Goal: Task Accomplishment & Management: Use online tool/utility

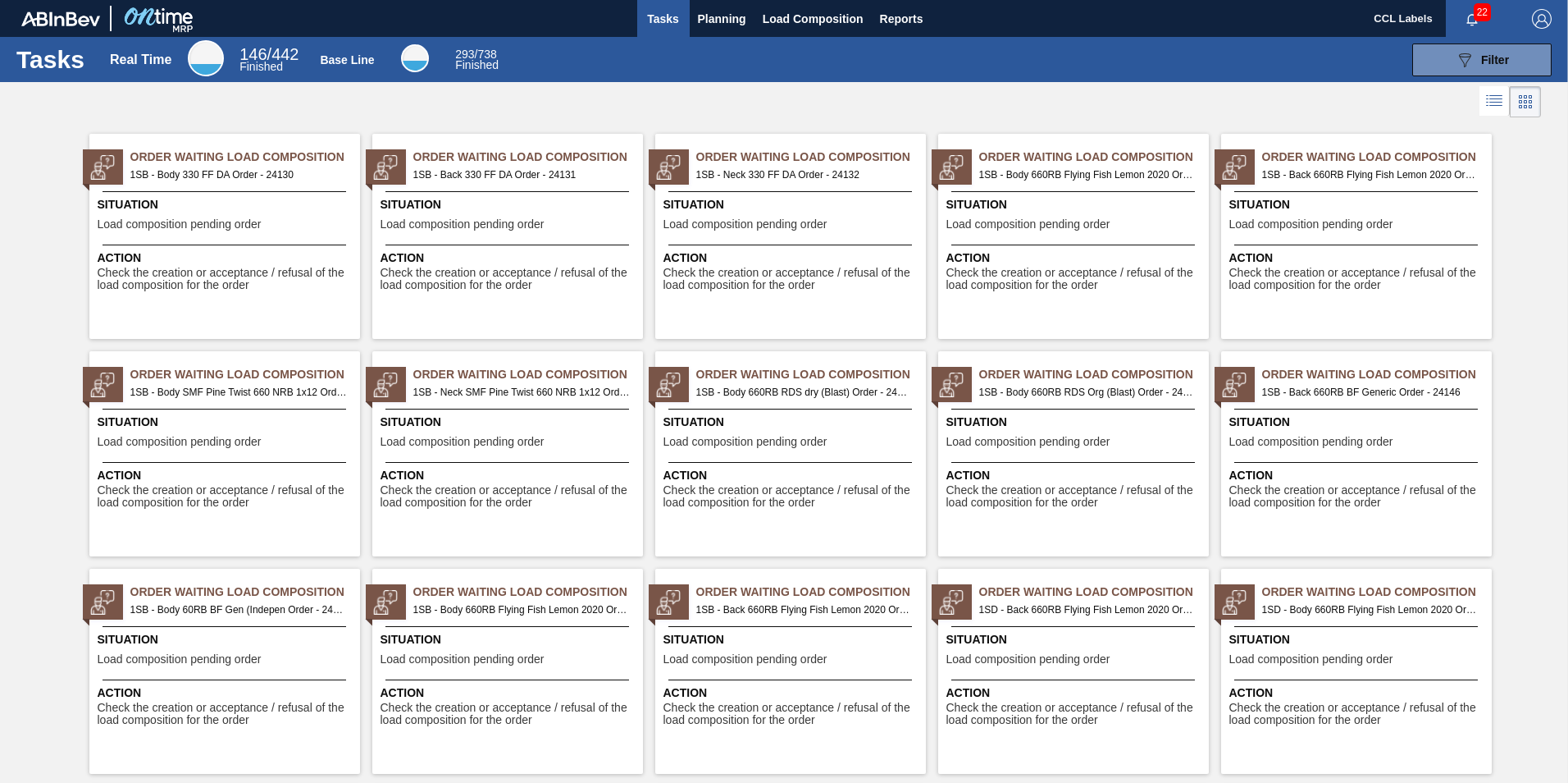
drag, startPoint x: 714, startPoint y: 17, endPoint x: 716, endPoint y: 43, distance: 26.1
click at [714, 16] on span "Planning" at bounding box center [722, 18] width 48 height 19
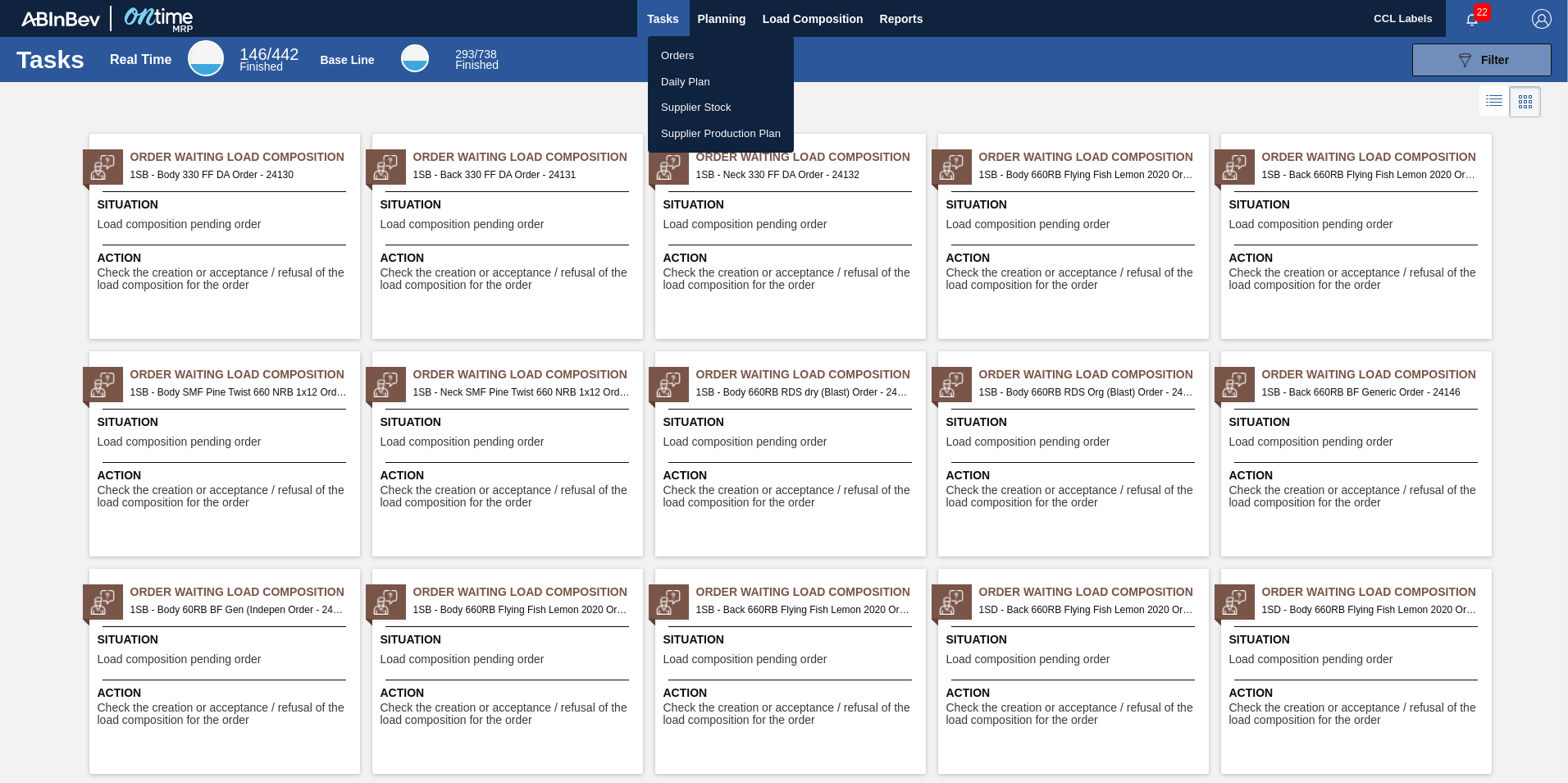
click at [693, 54] on li "Orders" at bounding box center [721, 55] width 146 height 26
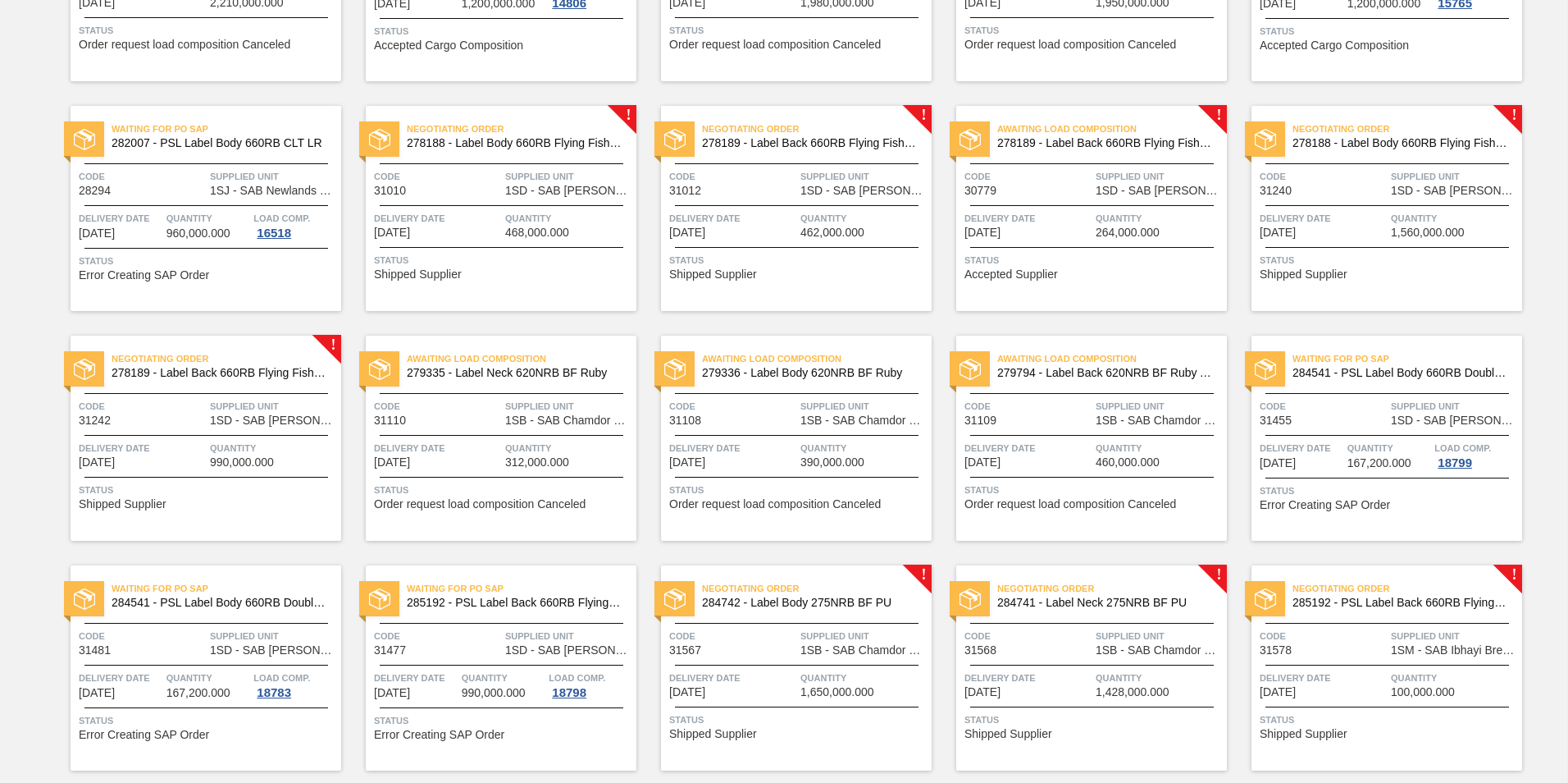
scroll to position [984, 0]
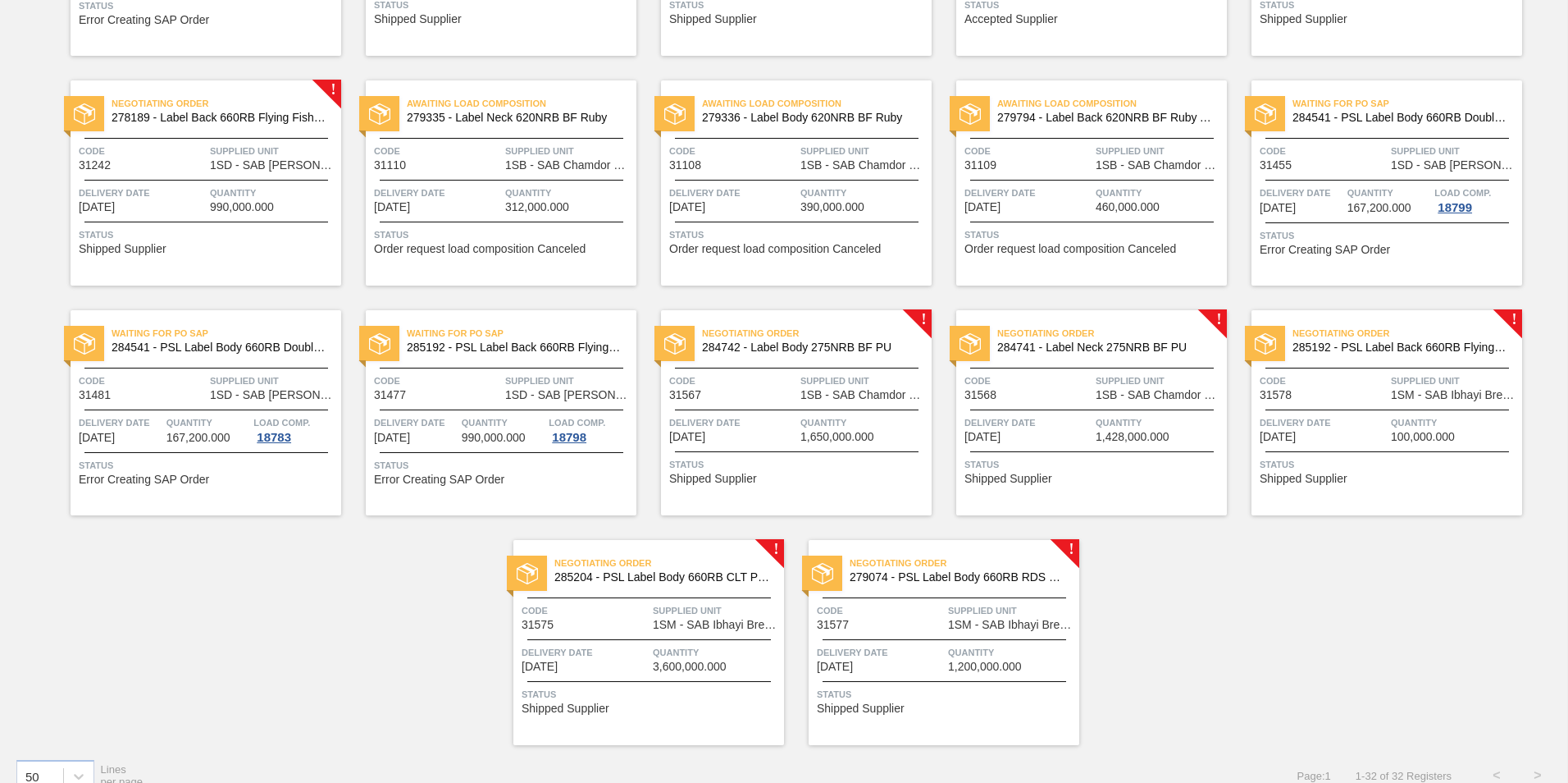
click at [1420, 351] on span "285192 - PSL Label Back 660RB FlyingFish Lemon PU" at bounding box center [1400, 347] width 217 height 12
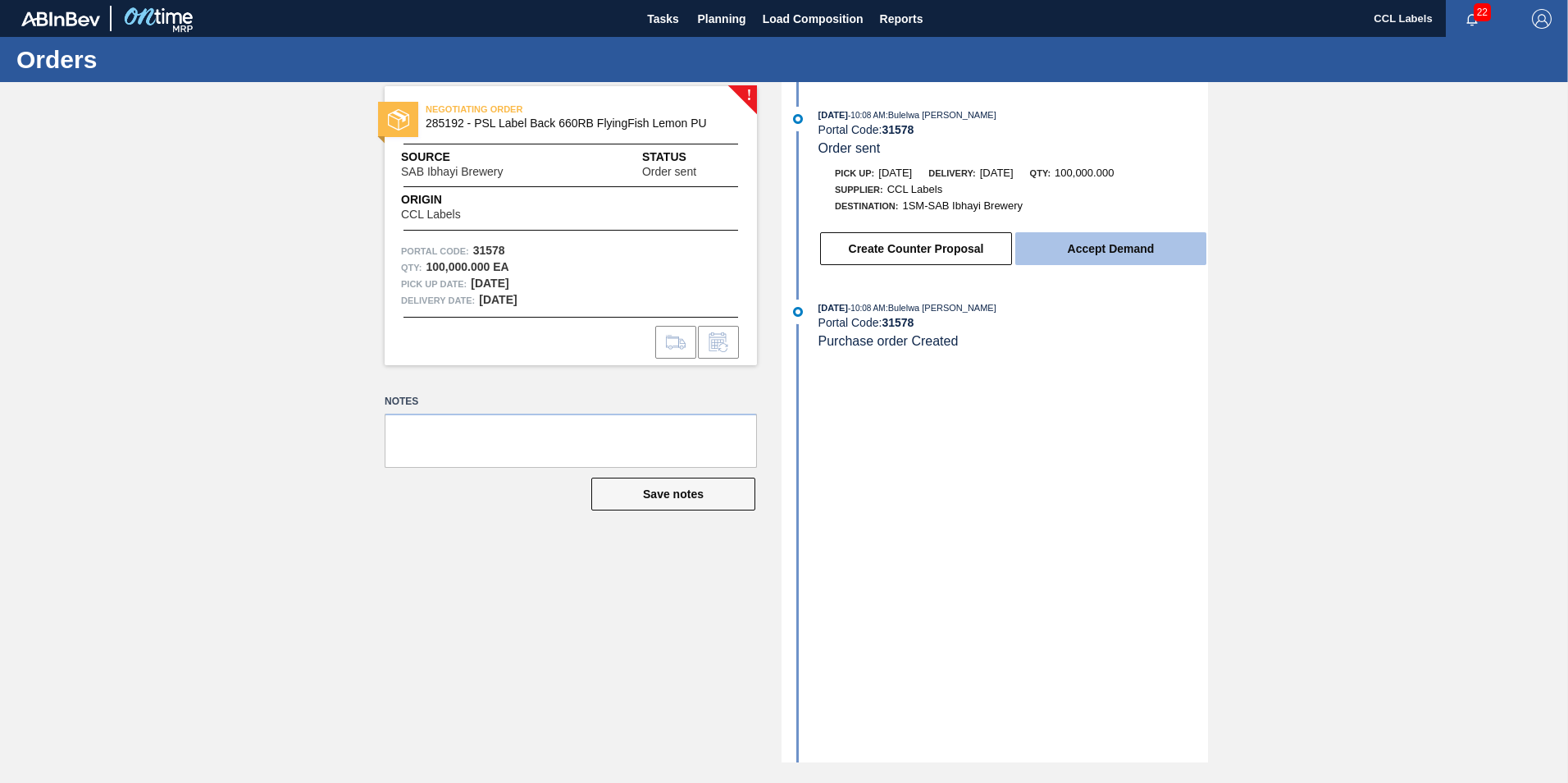
click at [1108, 251] on button "Accept Demand" at bounding box center [1110, 248] width 191 height 33
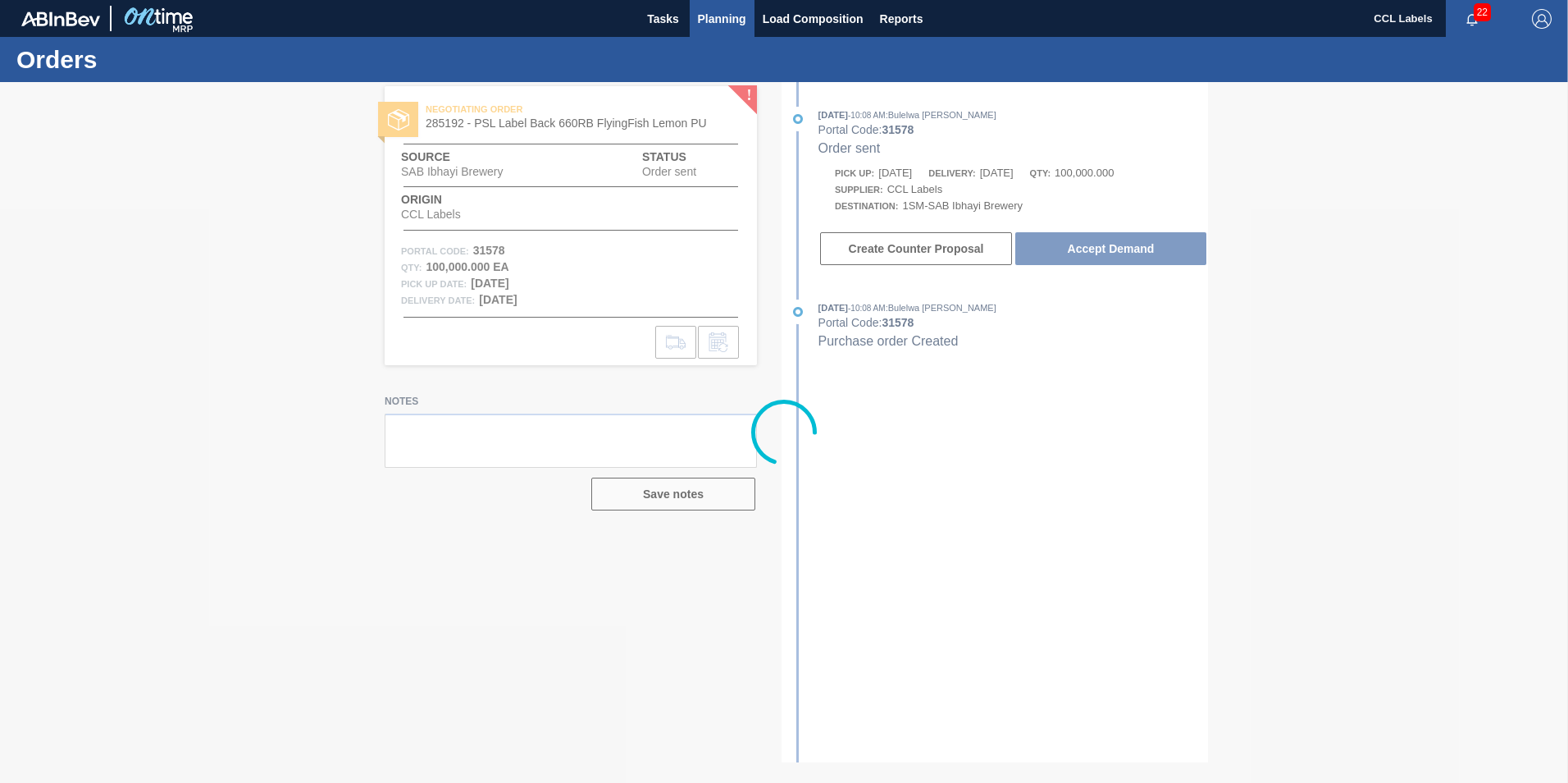
click at [715, 18] on span "Planning" at bounding box center [722, 18] width 48 height 19
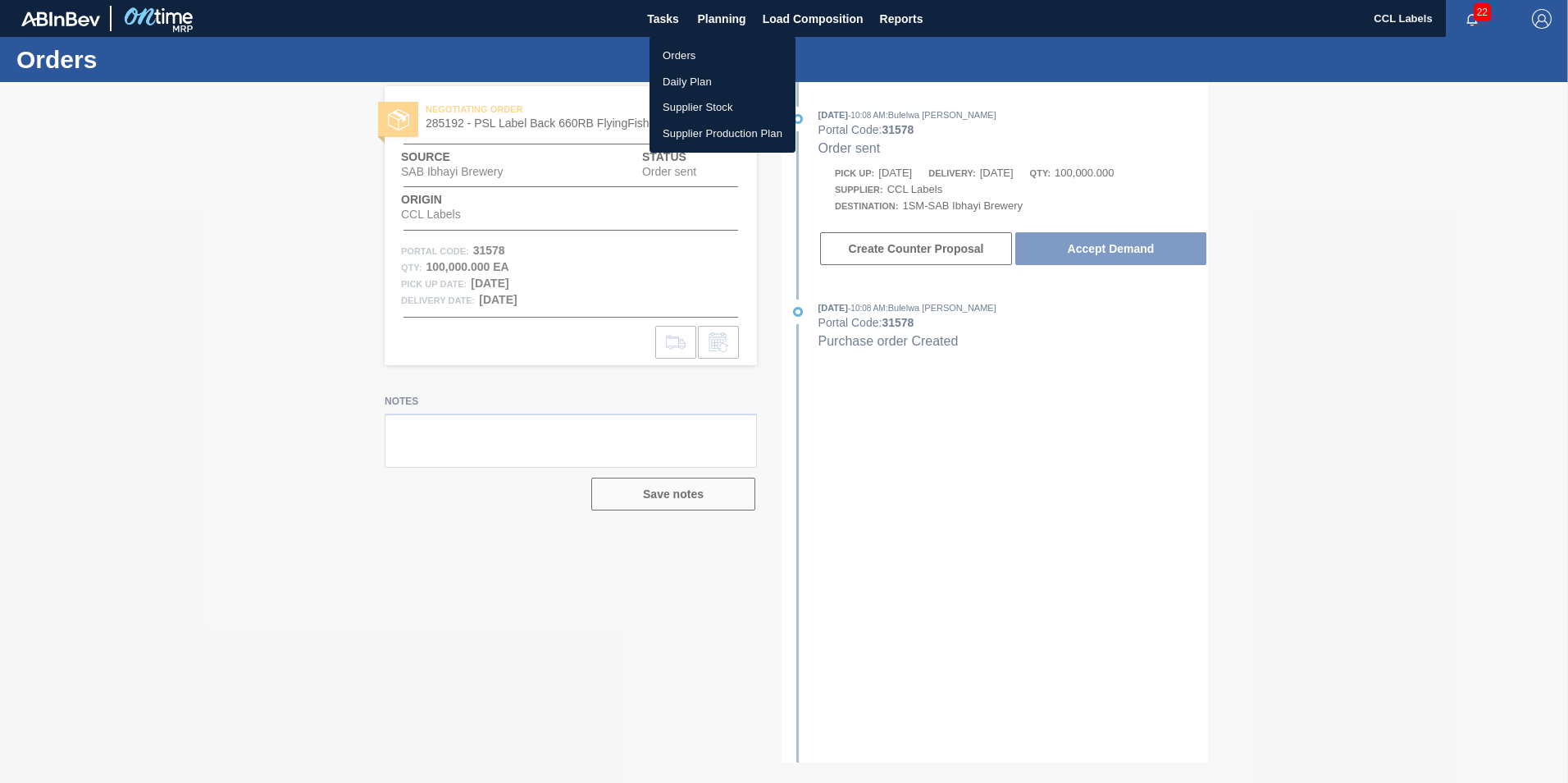
click at [680, 59] on li "Orders" at bounding box center [723, 55] width 146 height 26
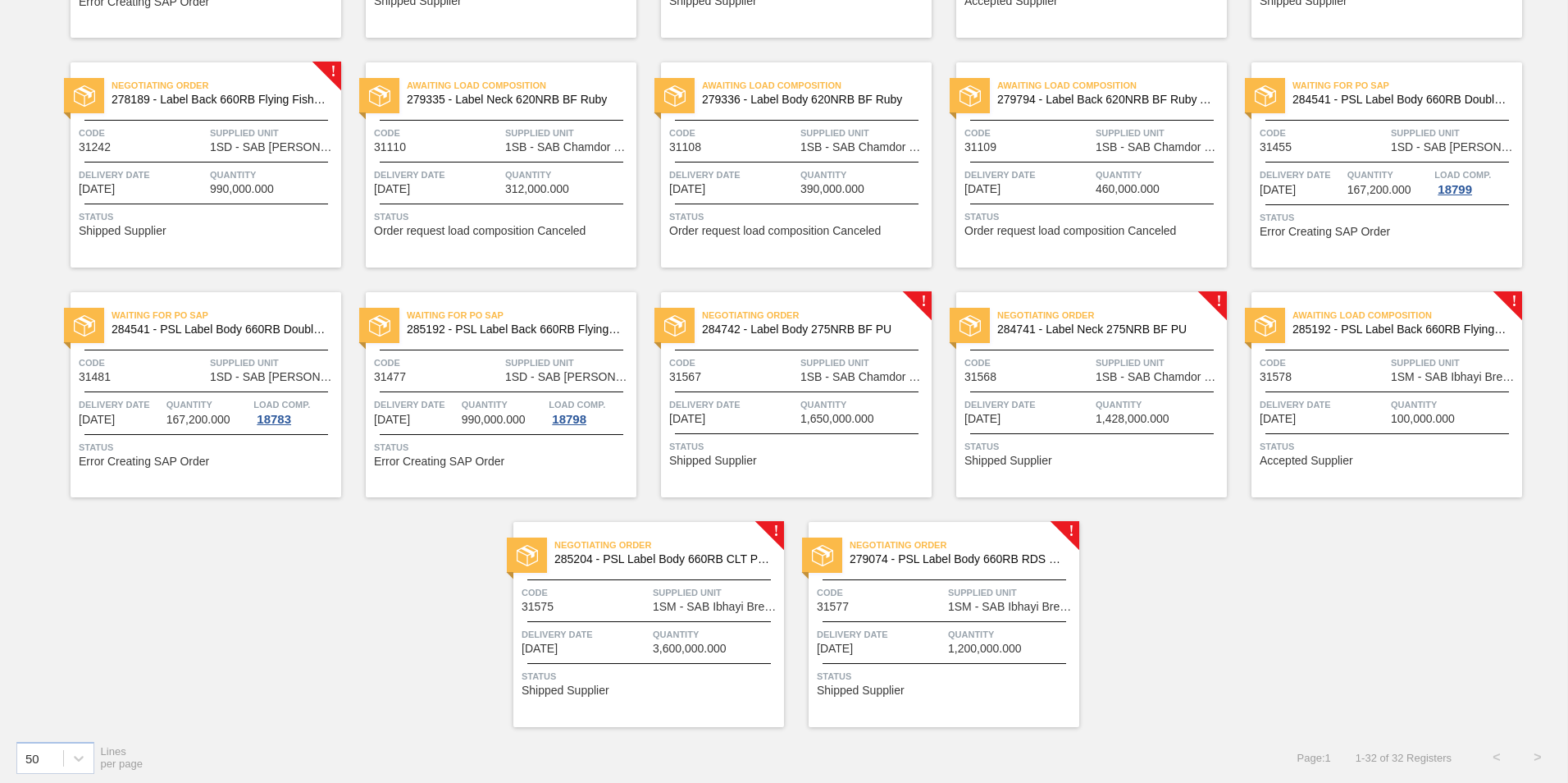
scroll to position [1007, 0]
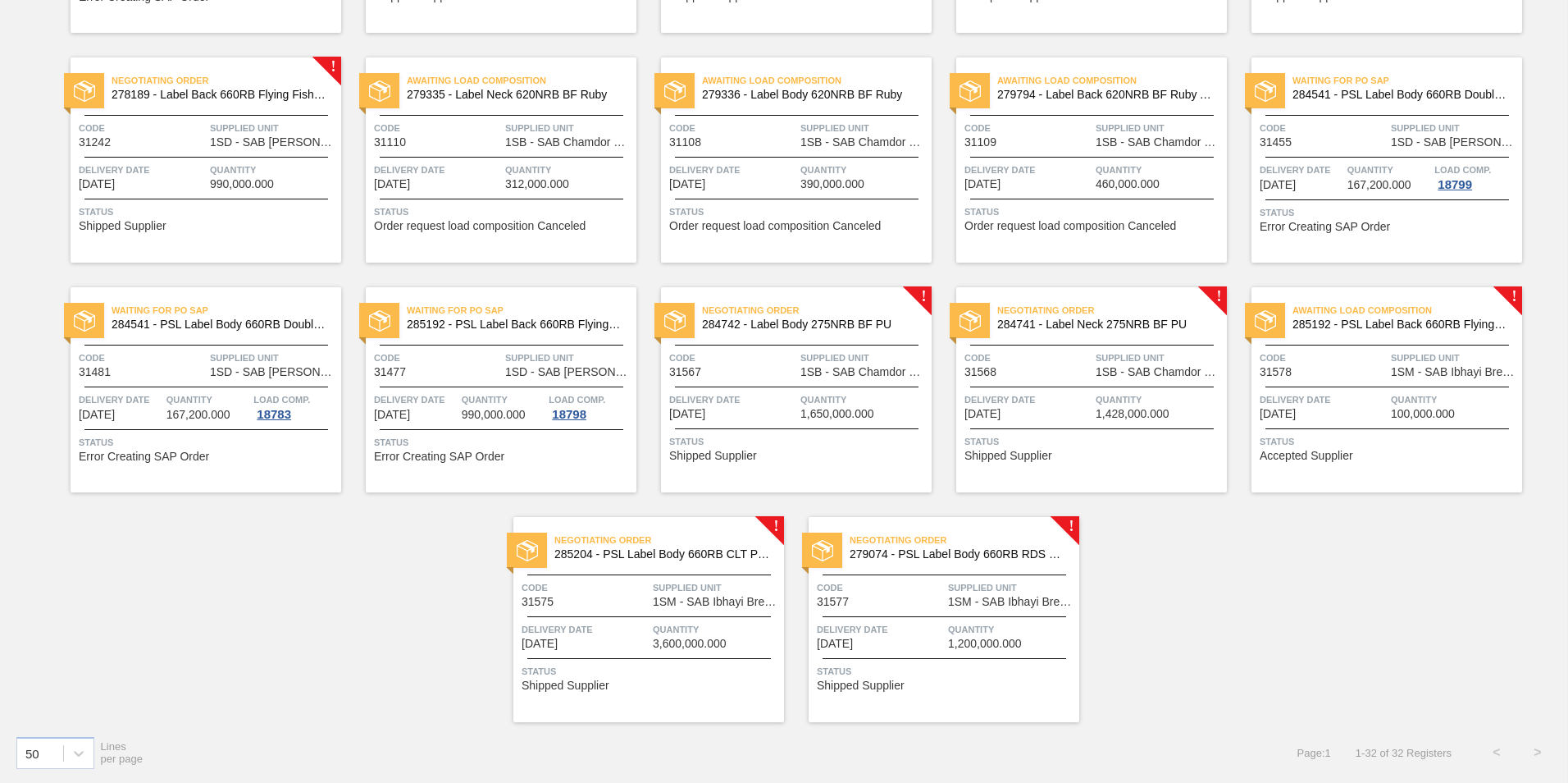
click at [1008, 558] on span "279074 - PSL Label Body 660RB RDS Dry (Blast)" at bounding box center [957, 554] width 217 height 12
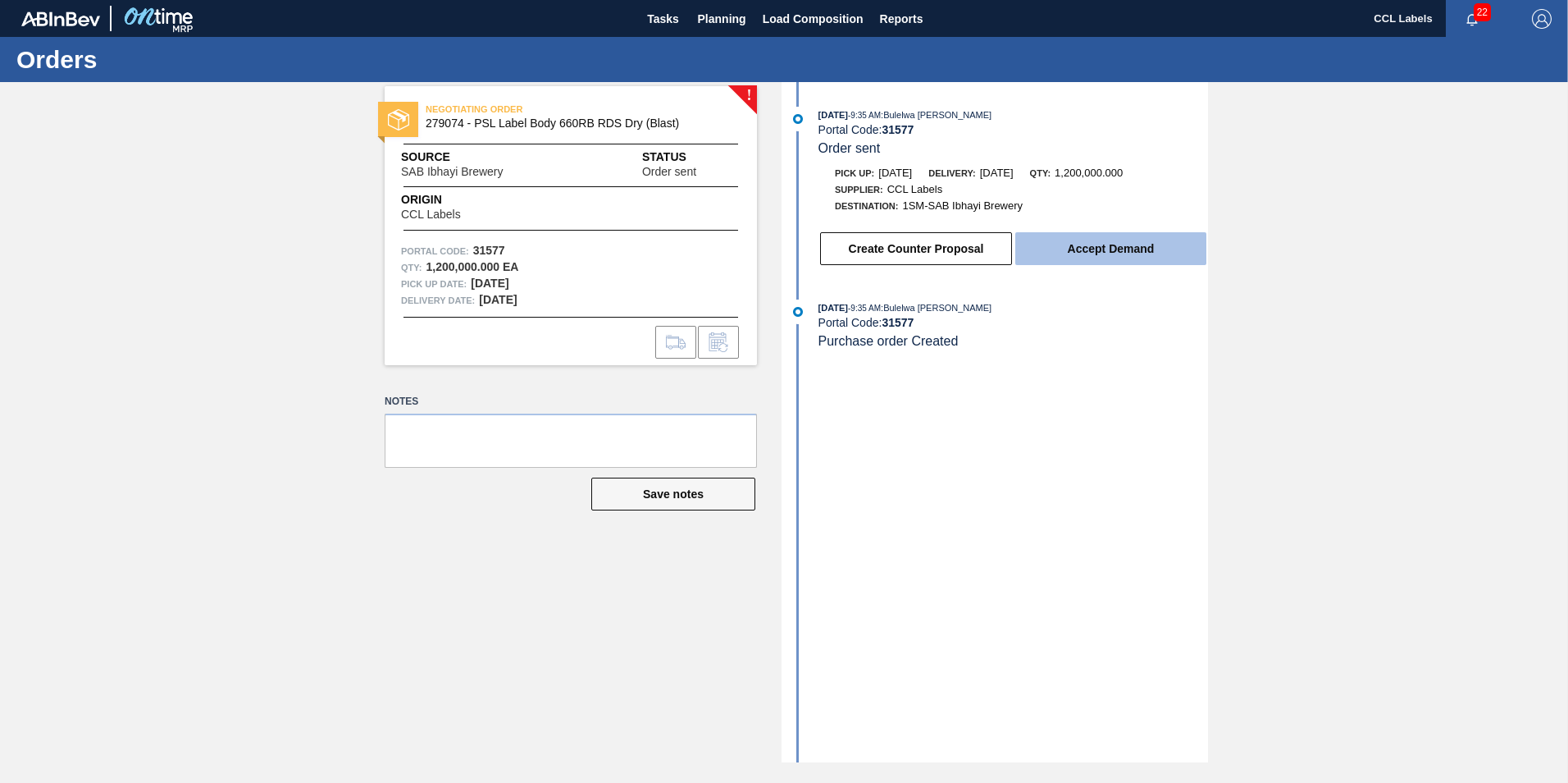
click at [1107, 254] on button "Accept Demand" at bounding box center [1110, 248] width 191 height 33
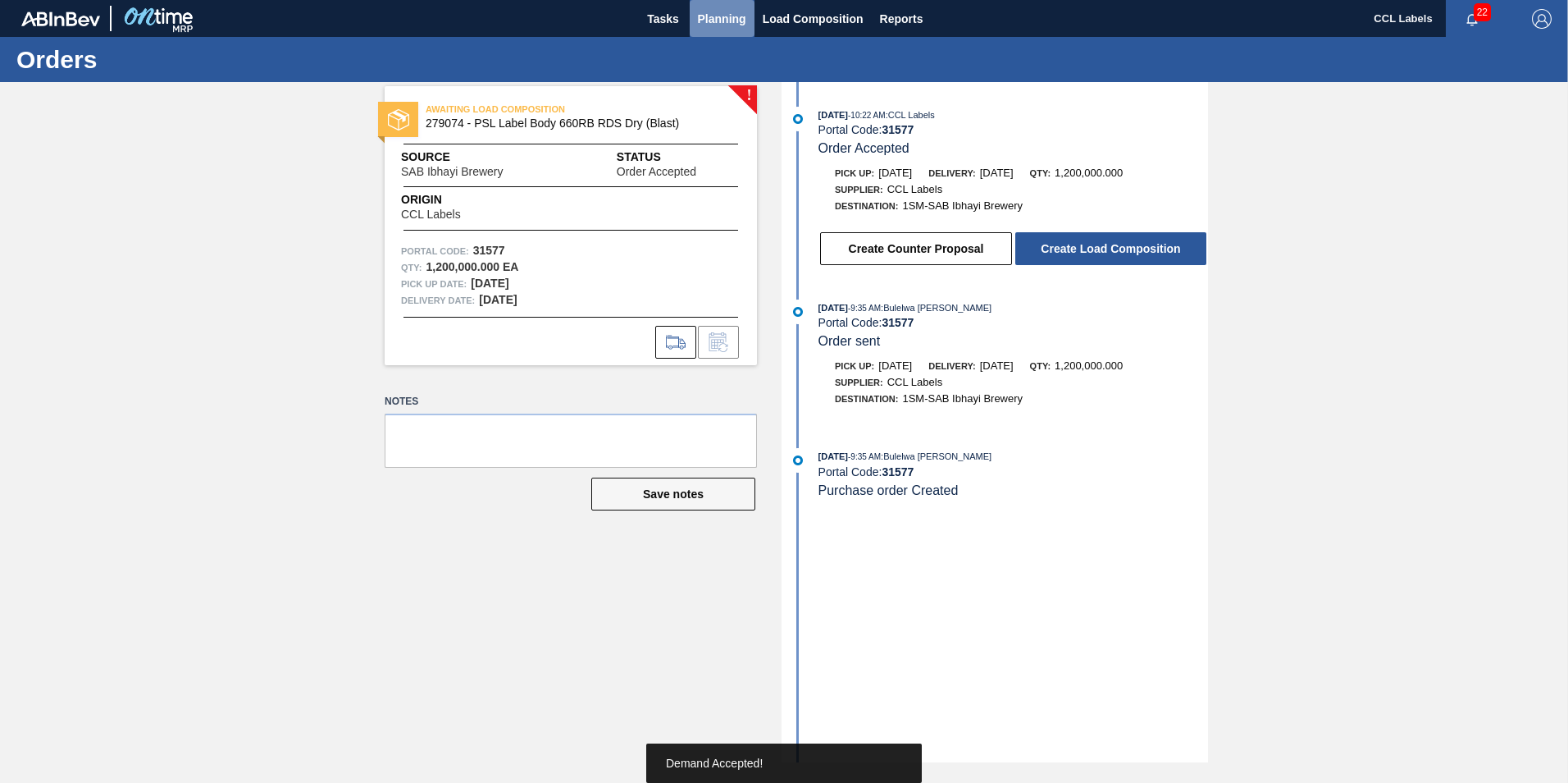
click at [716, 10] on span "Planning" at bounding box center [722, 18] width 48 height 19
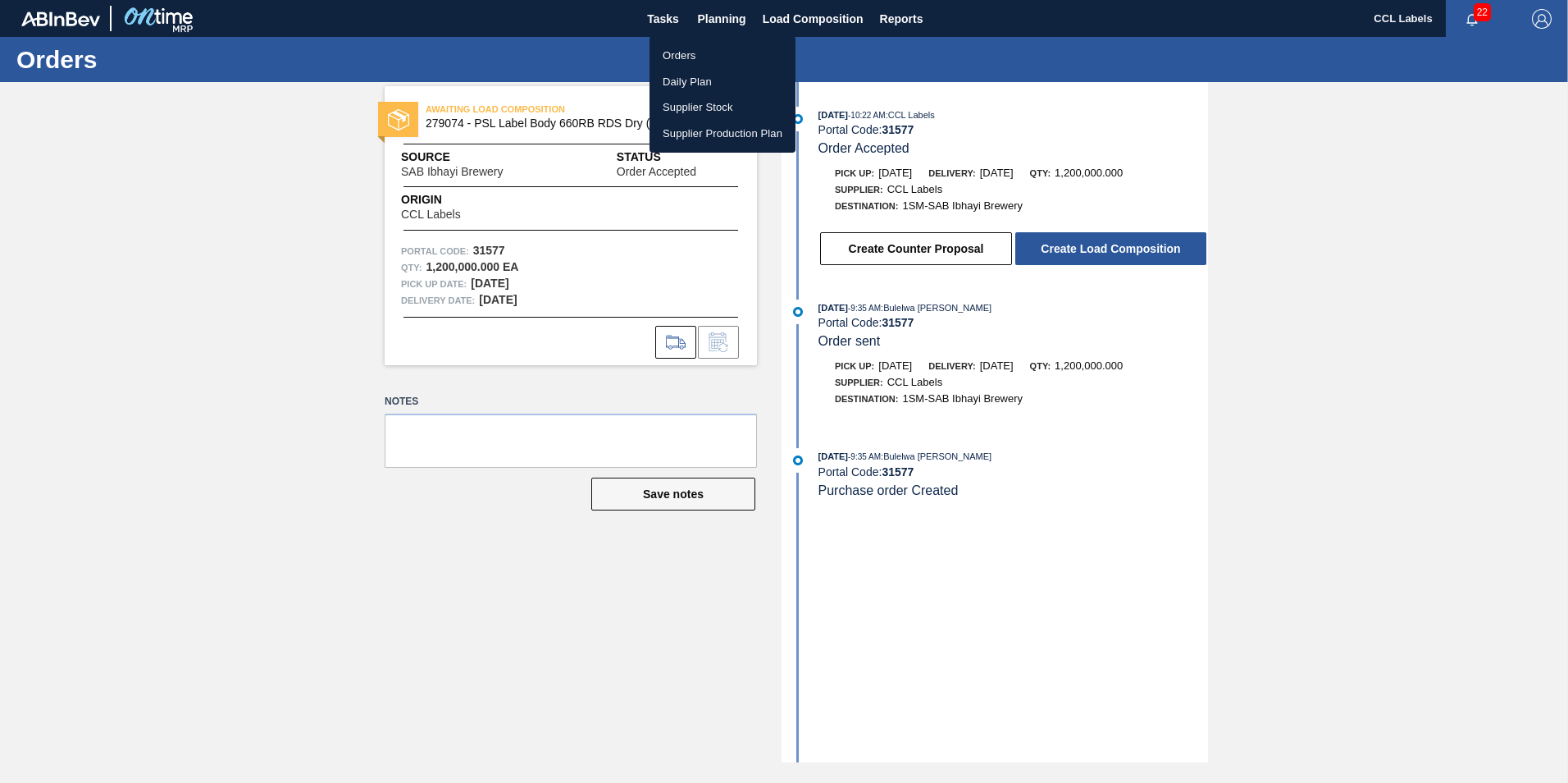
click at [700, 46] on li "Orders" at bounding box center [723, 55] width 146 height 26
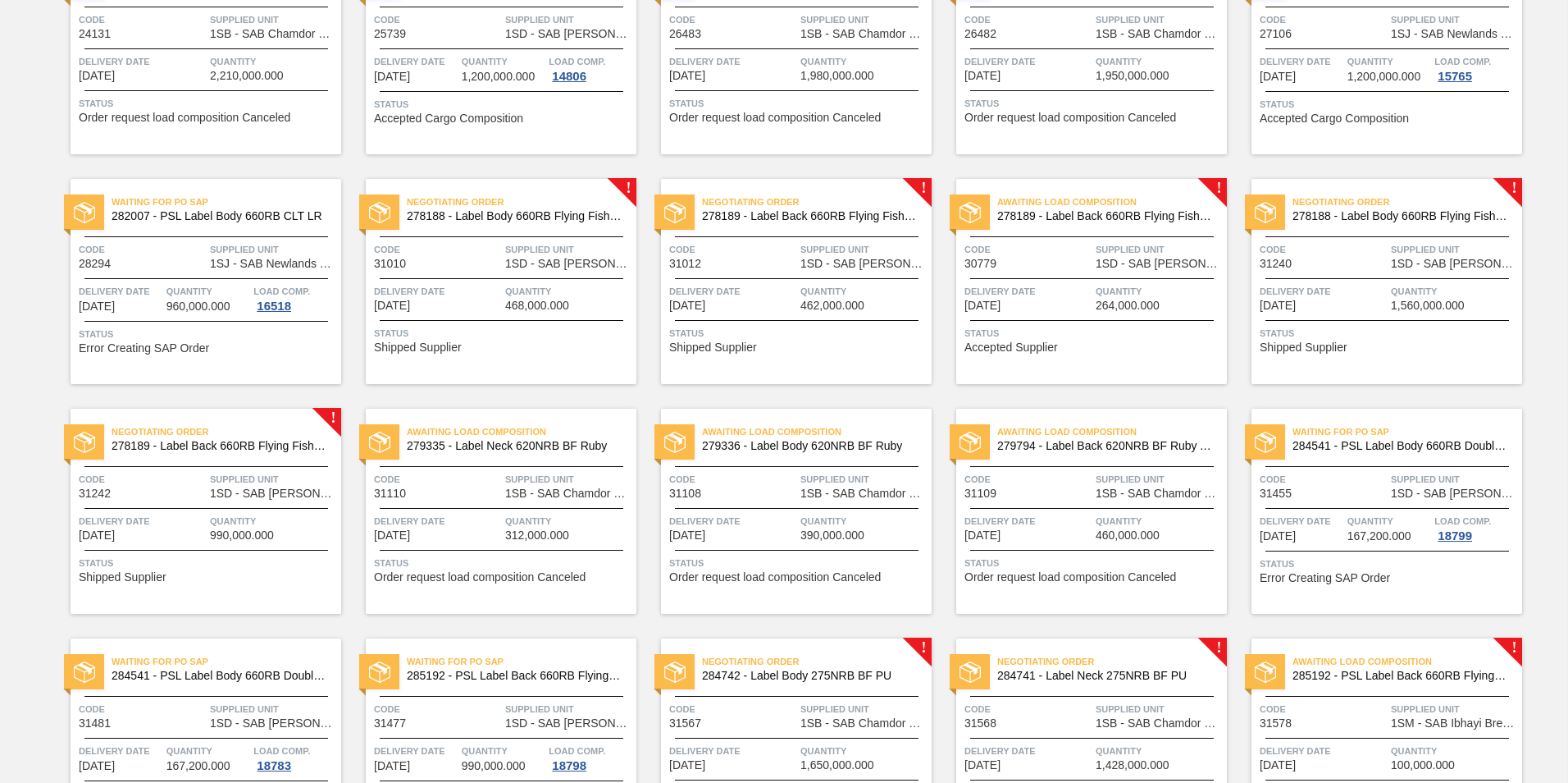
scroll to position [1007, 0]
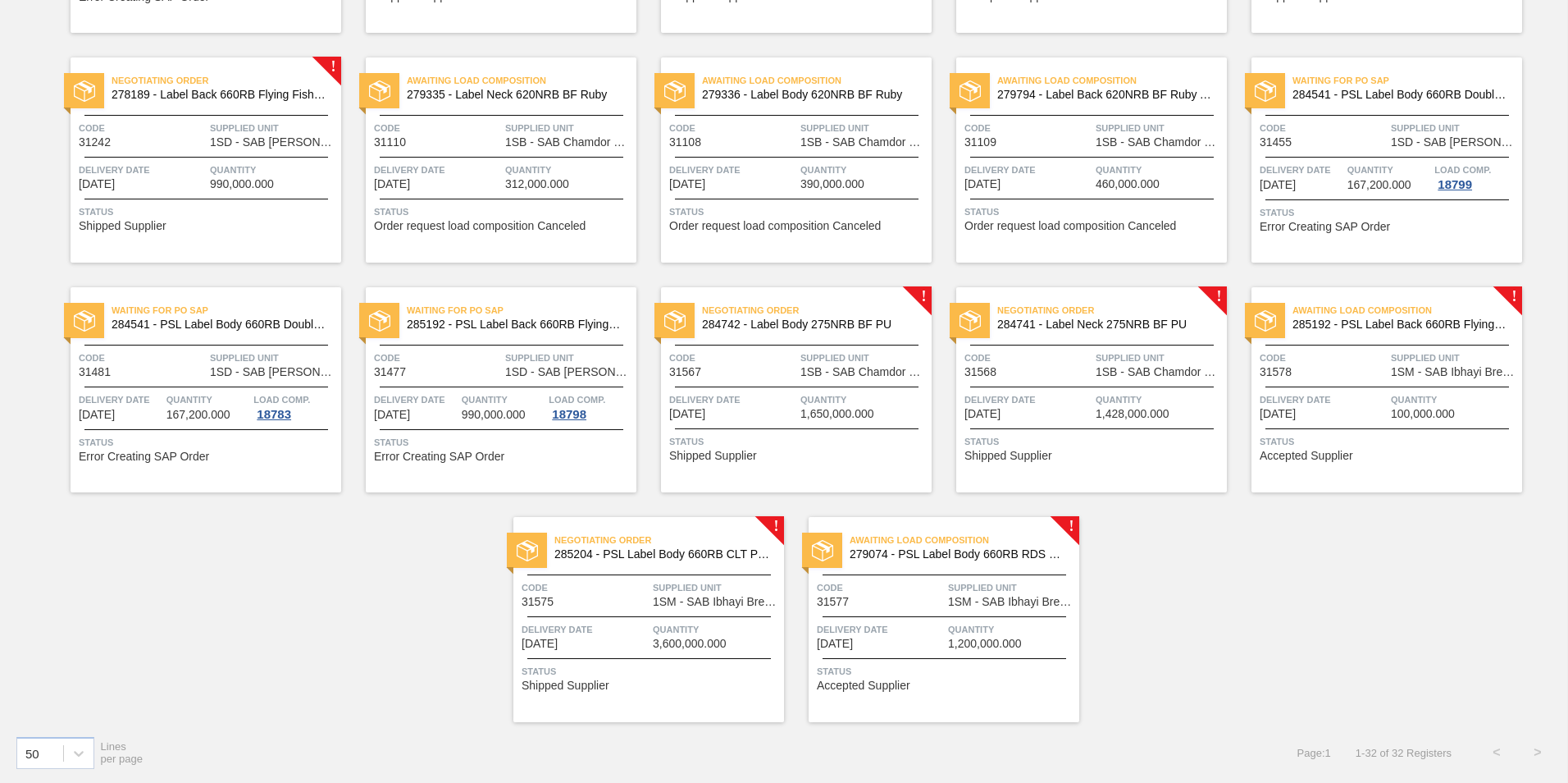
click at [665, 556] on span "285204 - PSL Label Body 660RB CLT PU 25" at bounding box center [663, 554] width 217 height 12
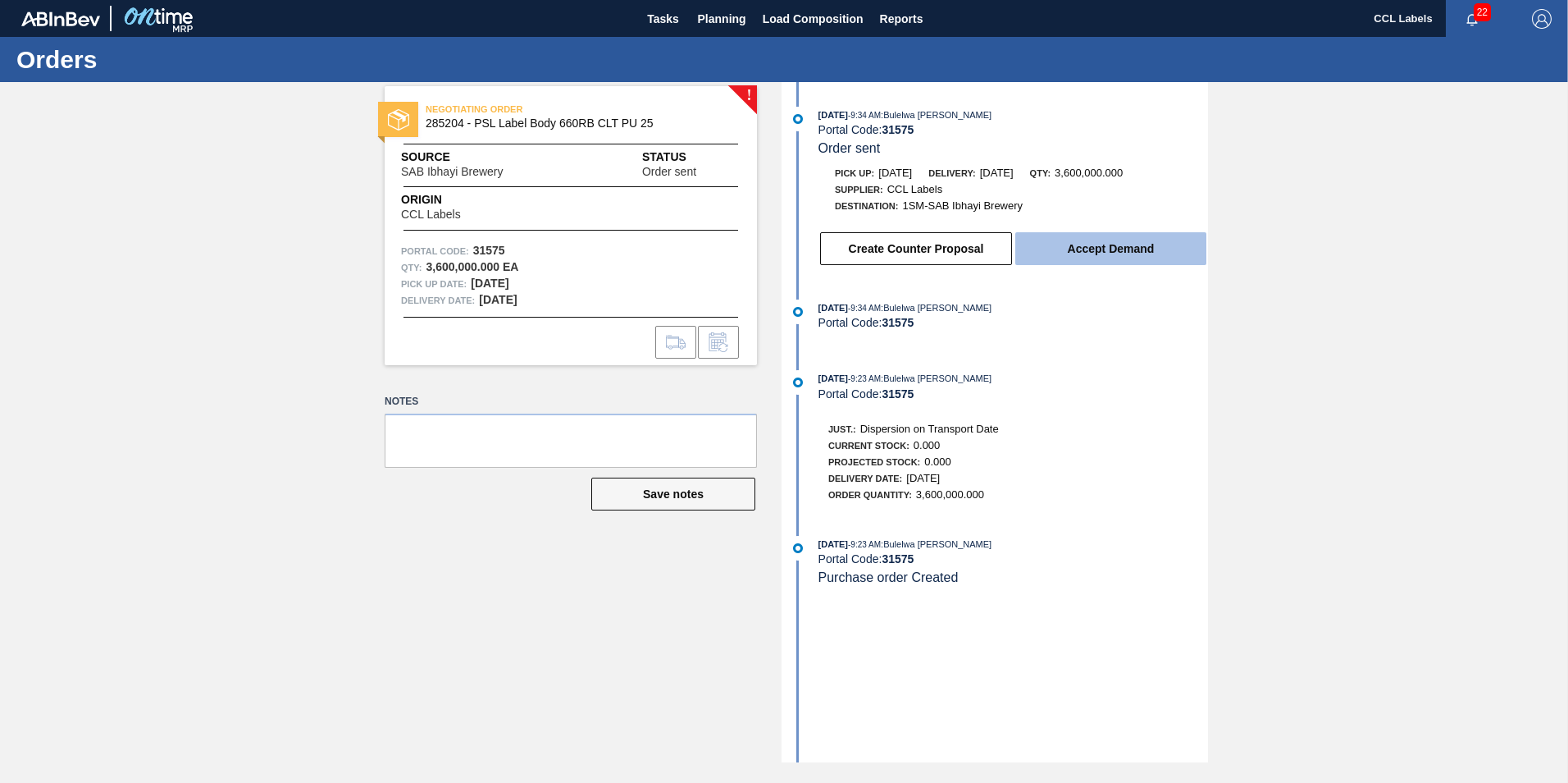
click at [1044, 244] on button "Accept Demand" at bounding box center [1110, 248] width 191 height 33
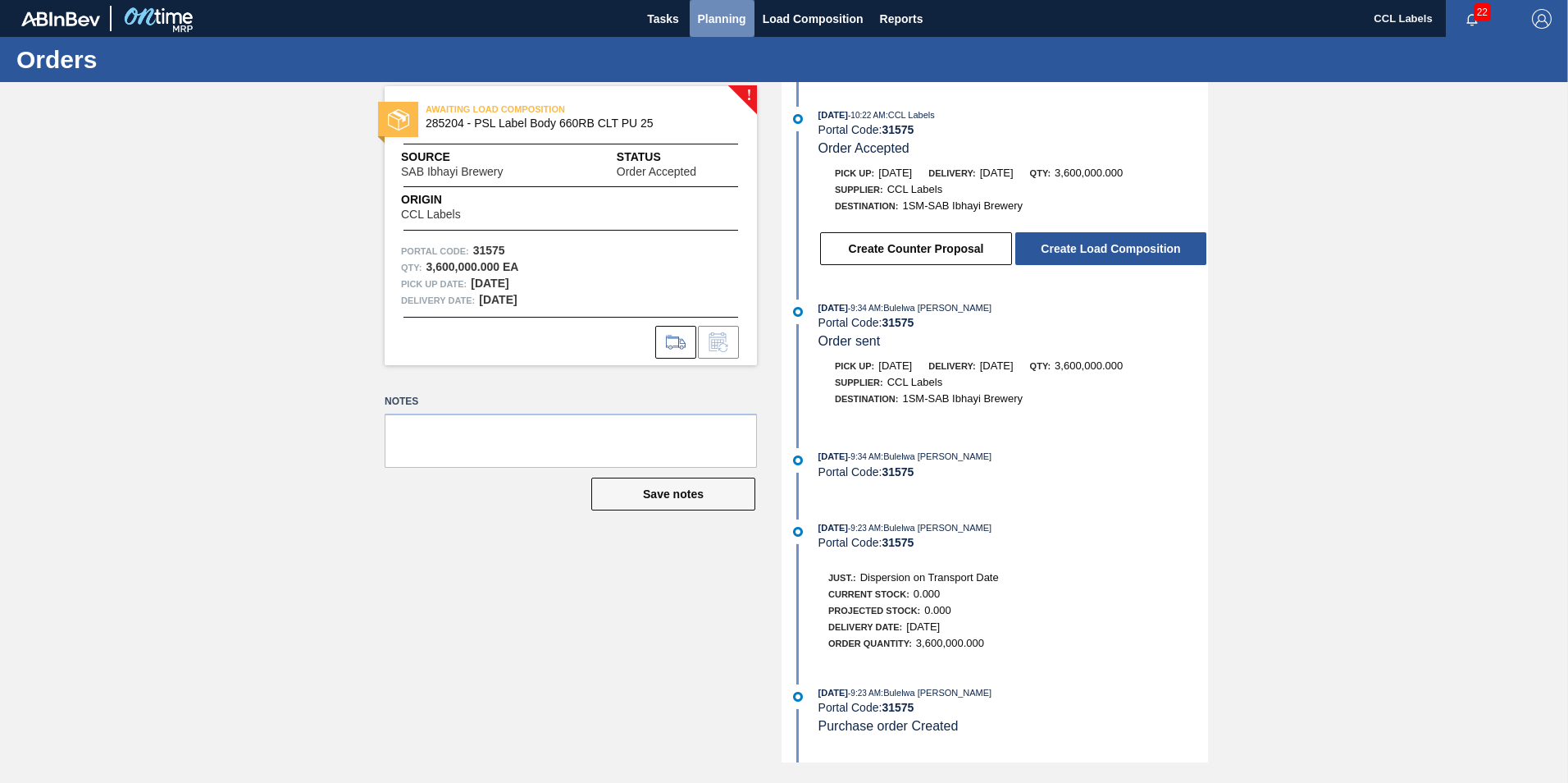
click at [735, 22] on span "Planning" at bounding box center [722, 18] width 48 height 19
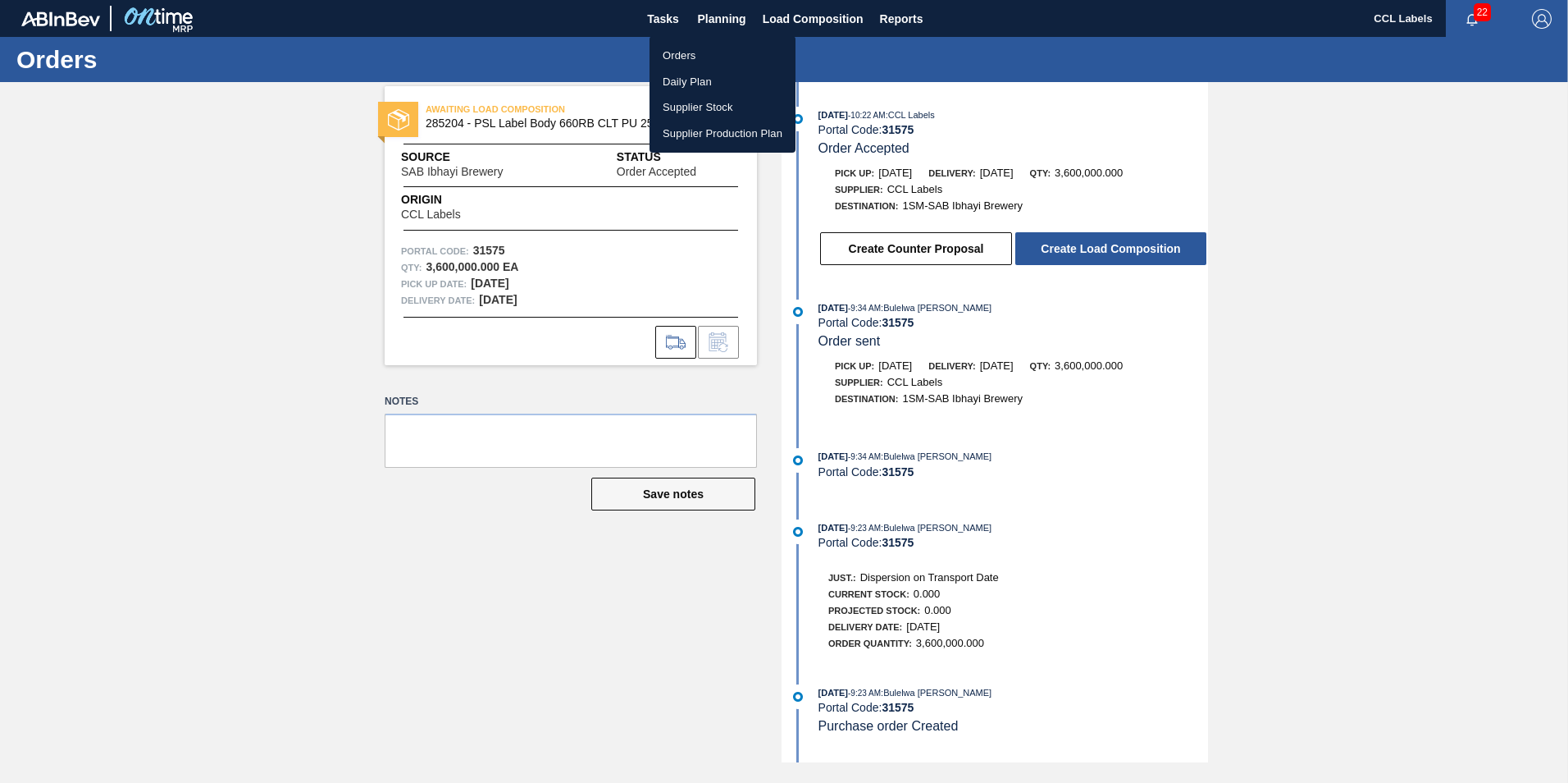
drag, startPoint x: 667, startPoint y: 63, endPoint x: 689, endPoint y: 60, distance: 22.2
click at [668, 63] on li "Orders" at bounding box center [723, 55] width 146 height 26
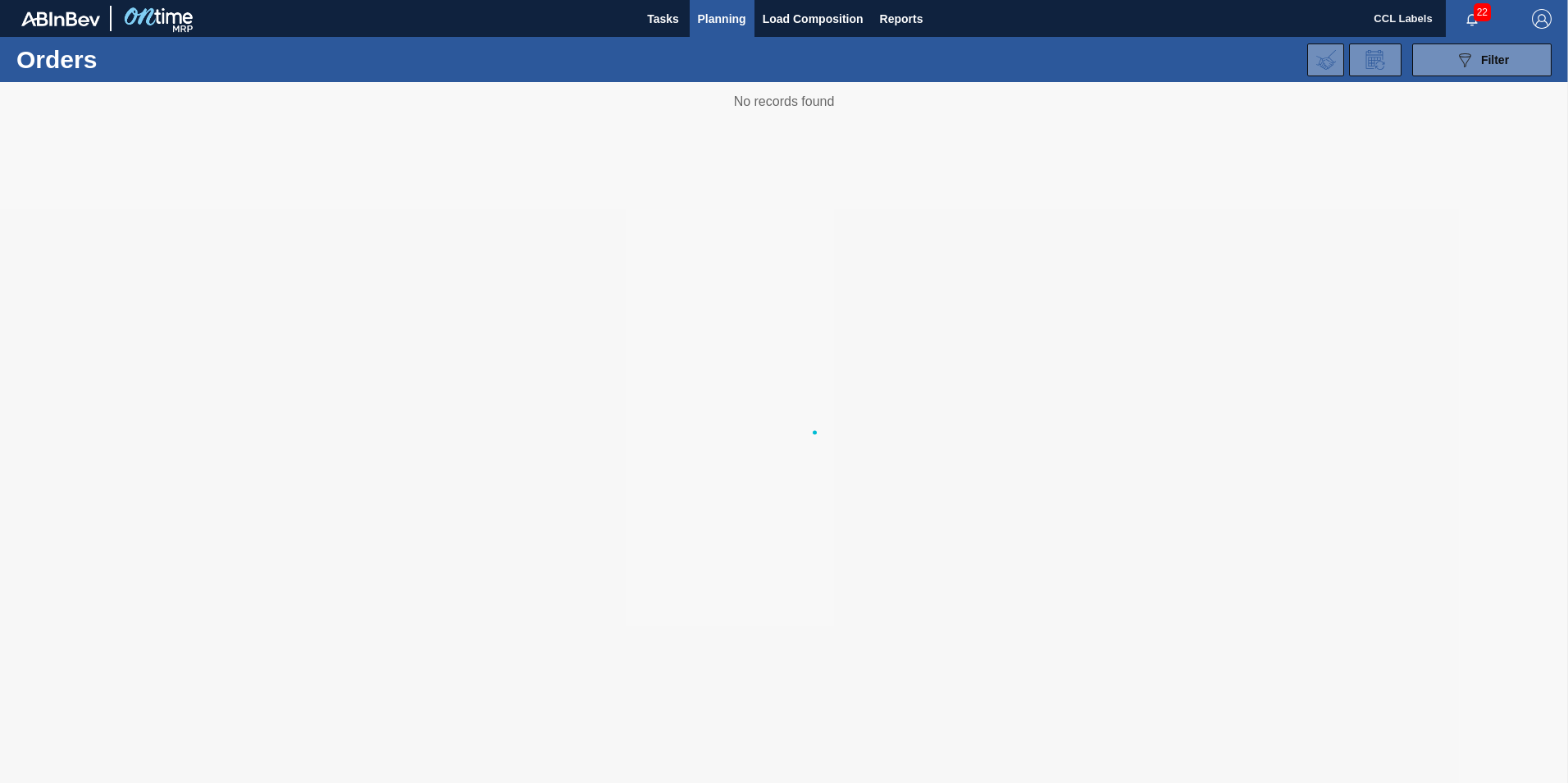
click at [689, 0] on body "Tasks Planning Load Composition Reports CCL Labels 22 Mark all as read Orders 0…" at bounding box center [784, 0] width 1568 height 0
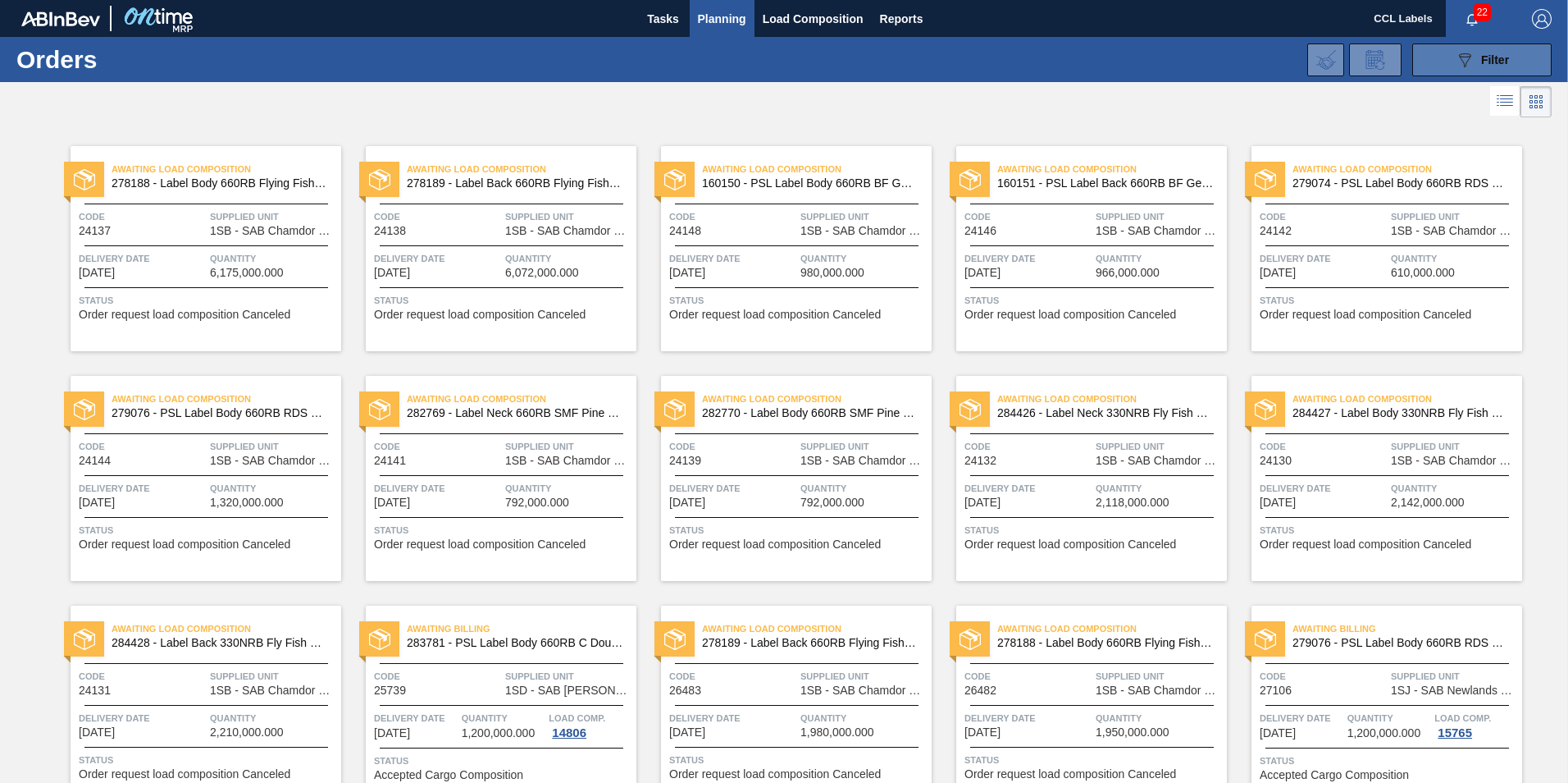
click at [1461, 50] on icon "089F7B8B-B2A5-4AFE-B5C0-19BA573D28AC" at bounding box center [1464, 59] width 19 height 19
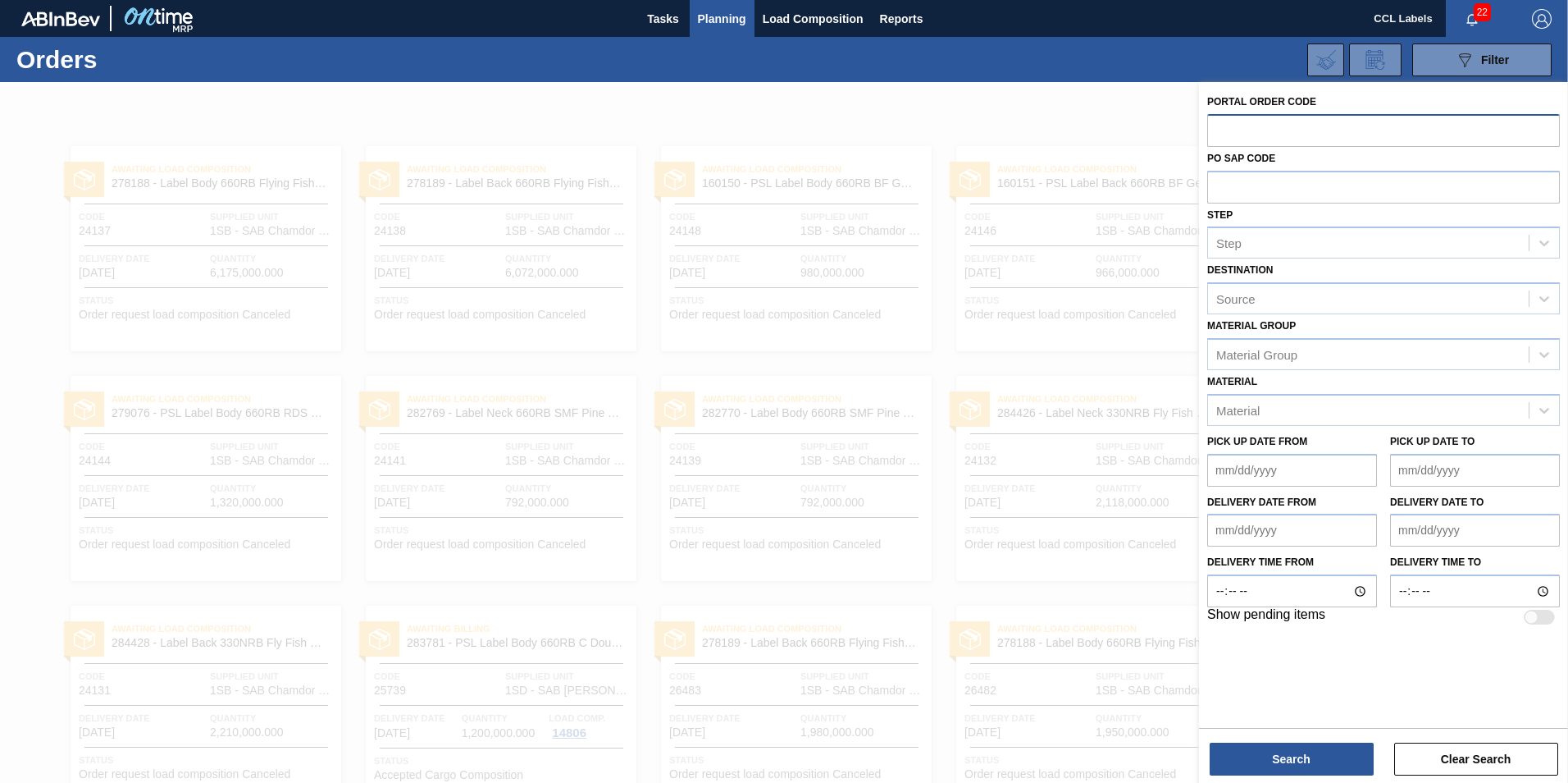
click at [1260, 137] on input "text" at bounding box center [1383, 130] width 353 height 31
type input "31576"
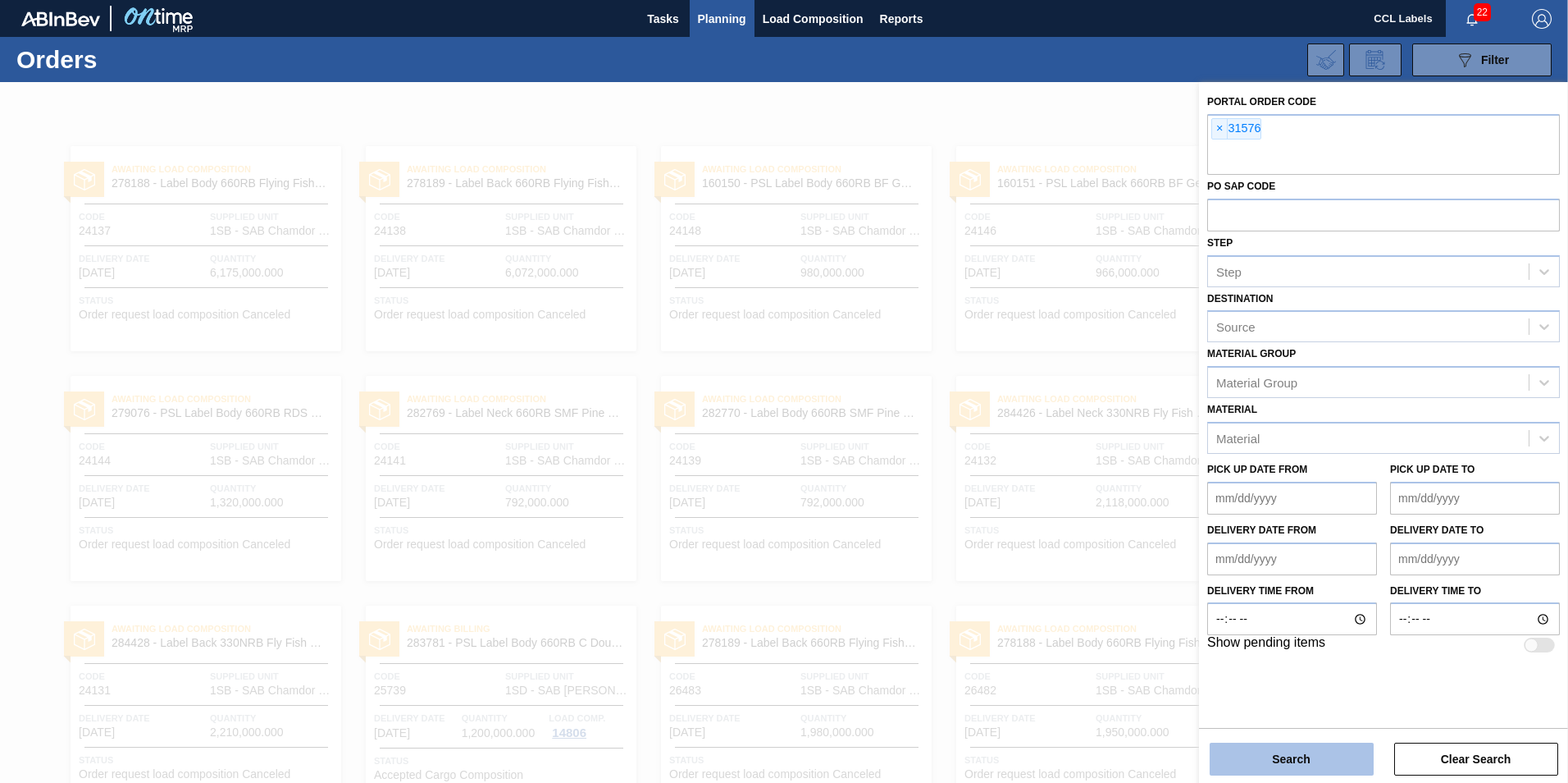
click at [1293, 758] on button "Search" at bounding box center [1292, 759] width 164 height 33
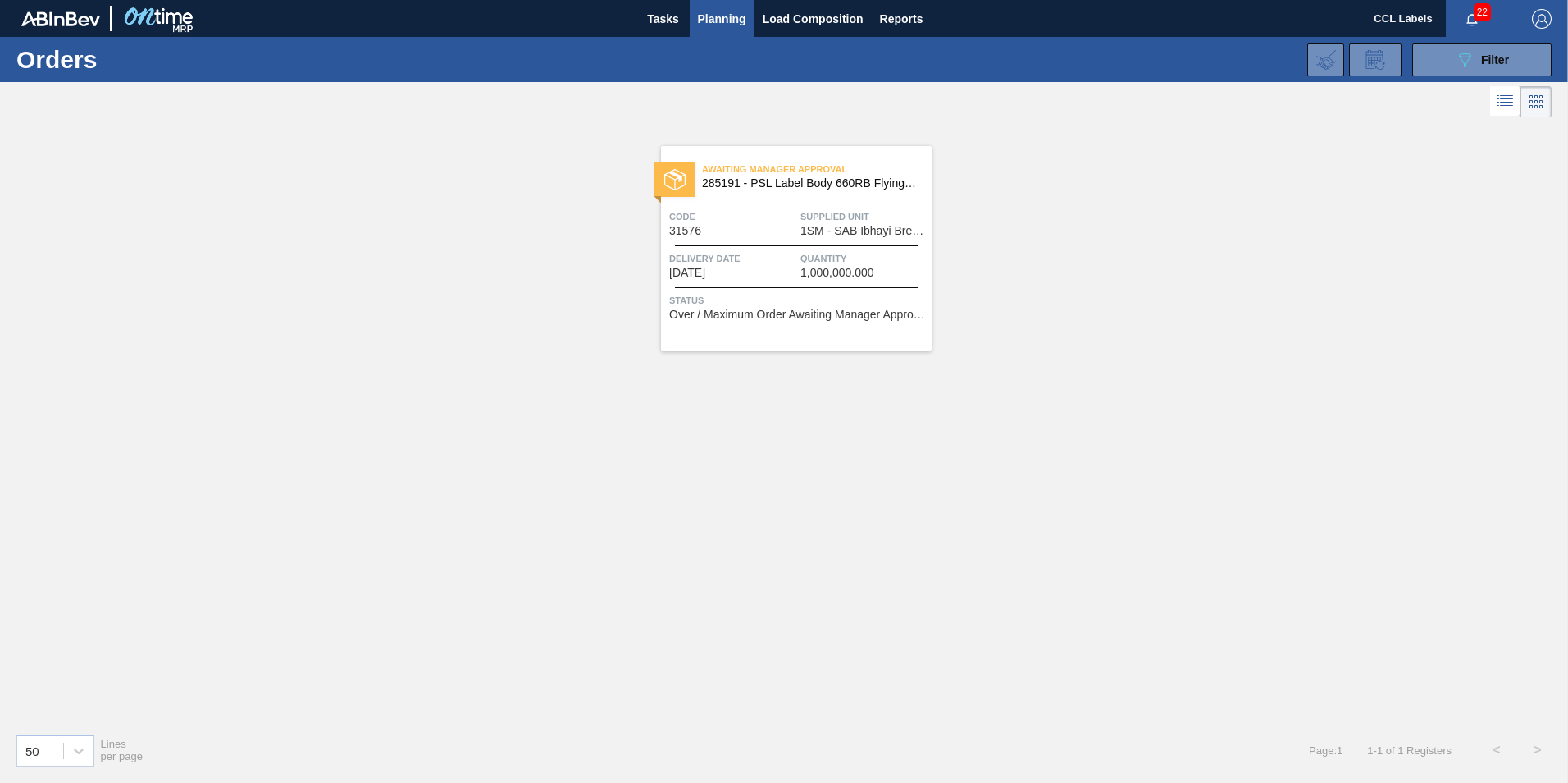
click at [821, 177] on span "Awaiting Manager Approval" at bounding box center [817, 169] width 230 height 17
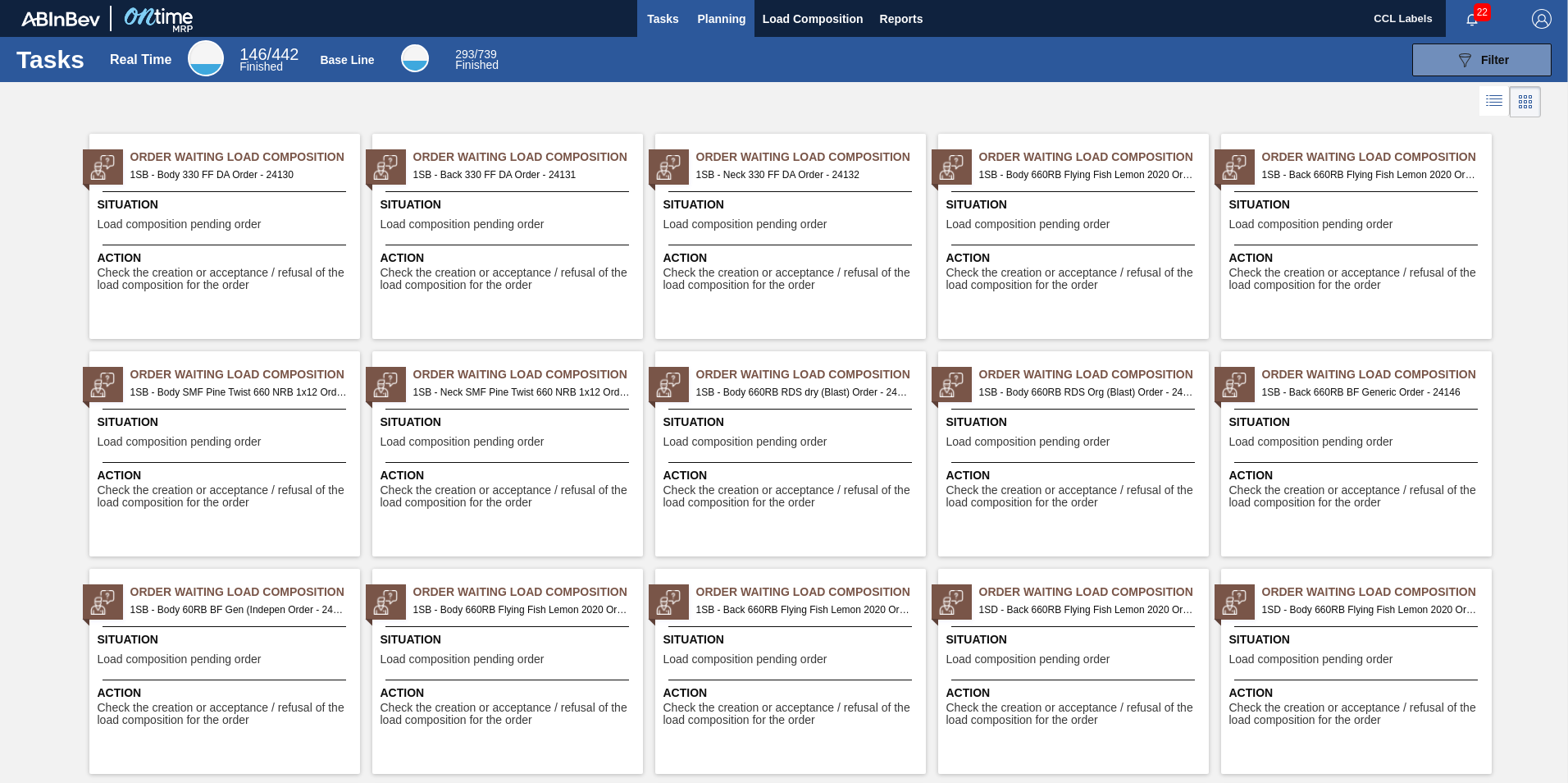
click at [709, 18] on span "Planning" at bounding box center [722, 18] width 48 height 19
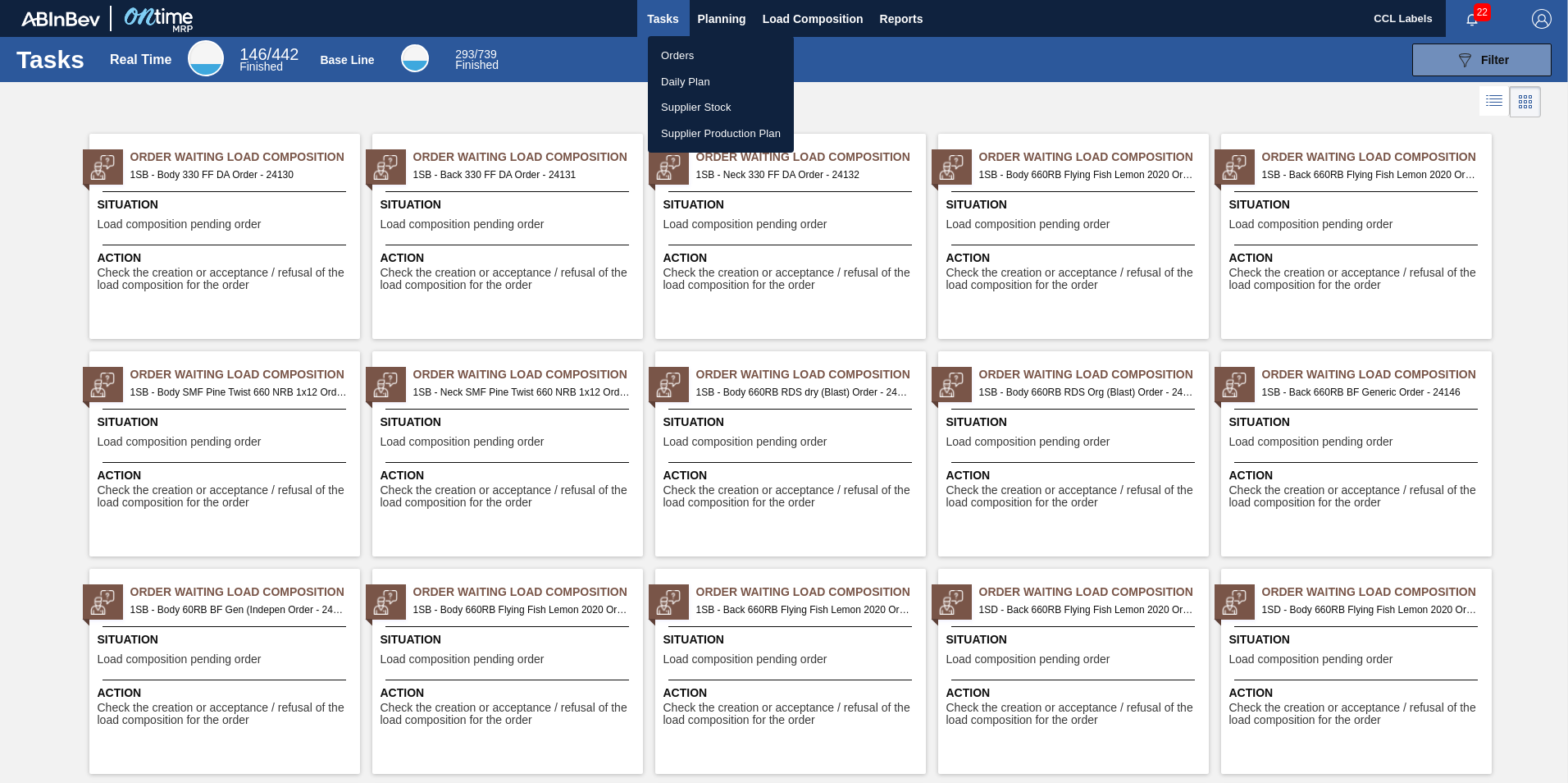
click at [689, 56] on li "Orders" at bounding box center [721, 55] width 146 height 26
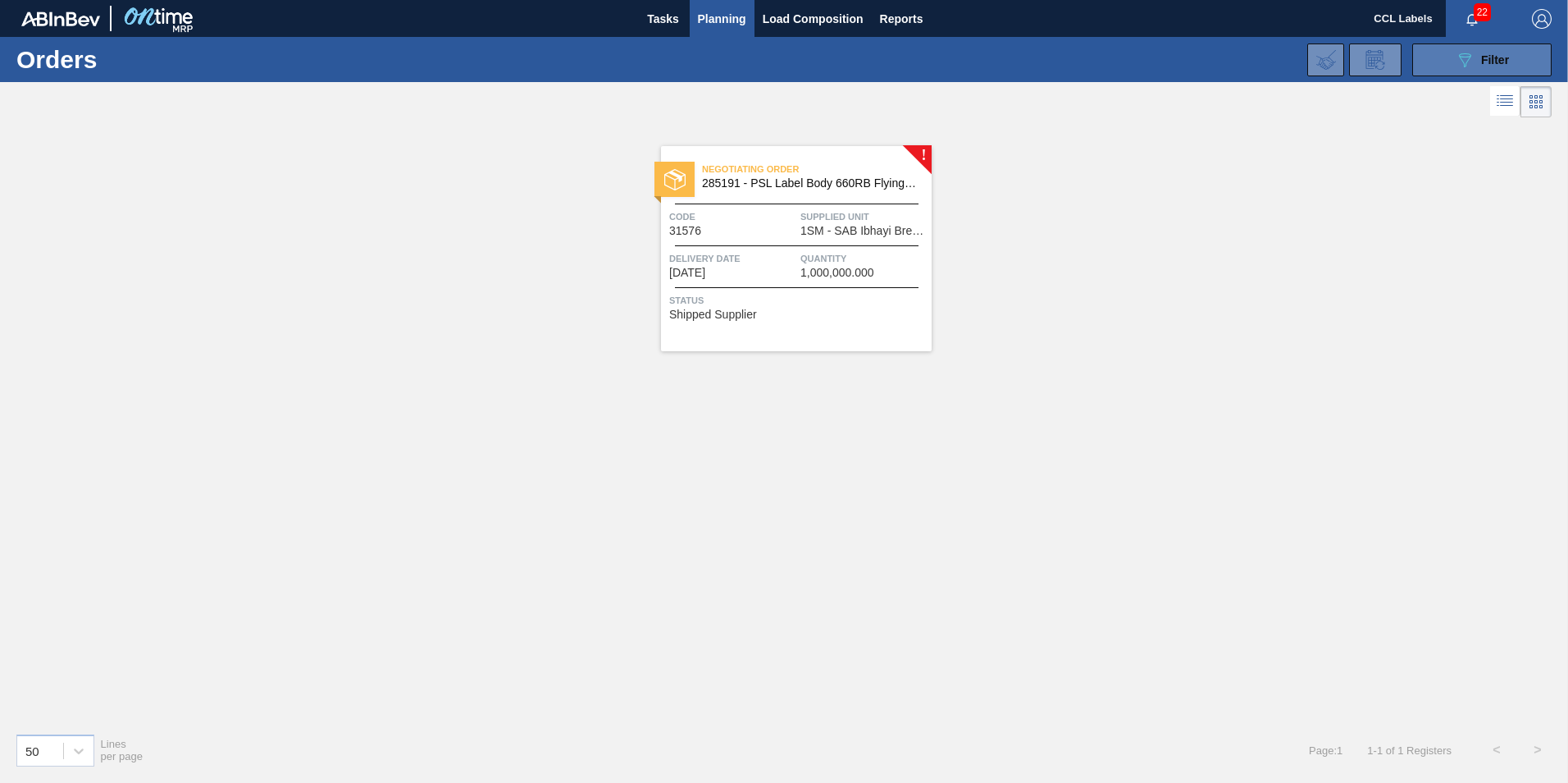
click at [1475, 53] on div "089F7B8B-B2A5-4AFE-B5C0-19BA573D28AC Filter" at bounding box center [1481, 59] width 54 height 19
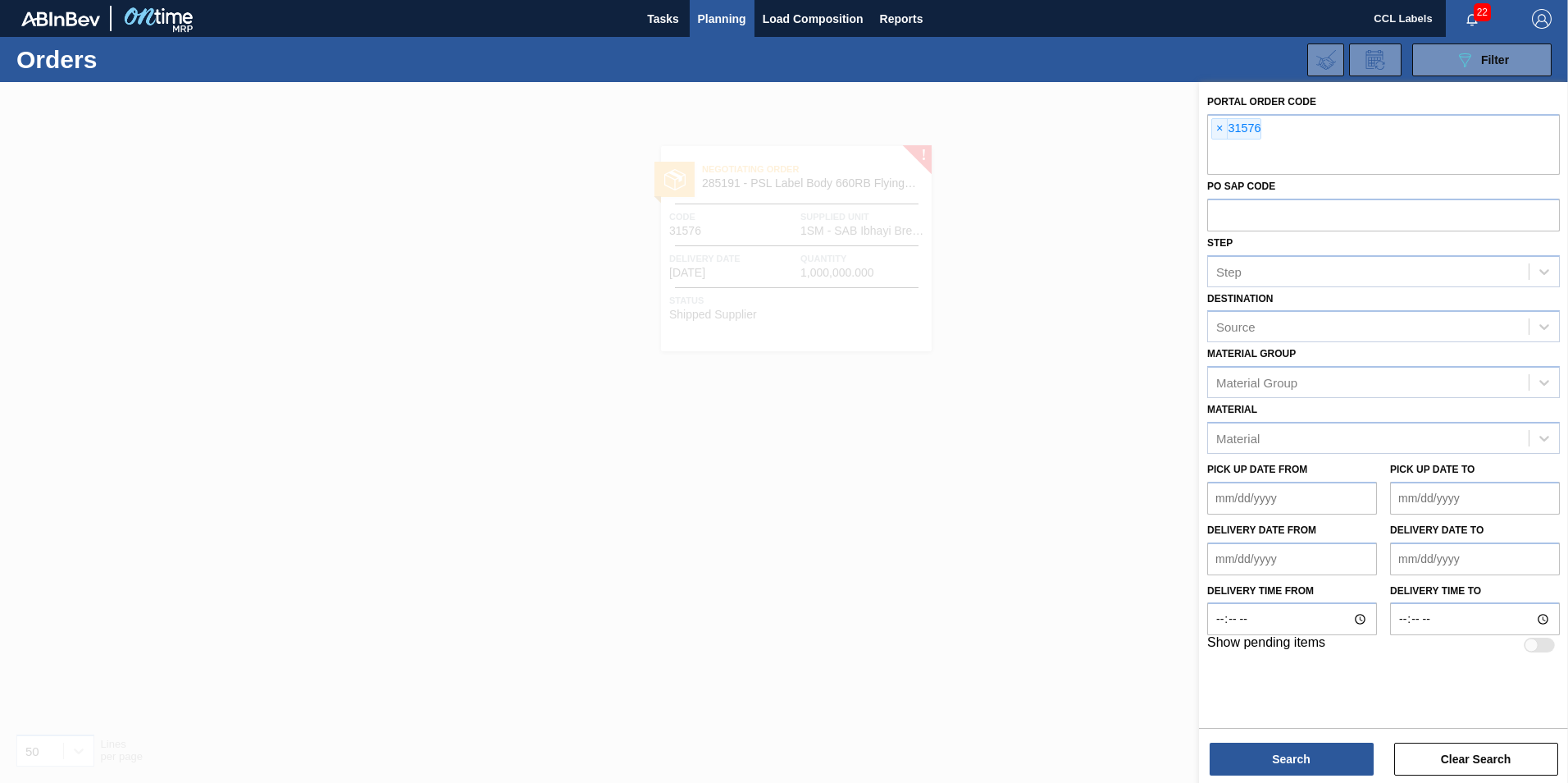
drag, startPoint x: 1448, startPoint y: 753, endPoint x: 1243, endPoint y: 482, distance: 339.8
click at [1445, 753] on button "Clear Search" at bounding box center [1476, 759] width 164 height 33
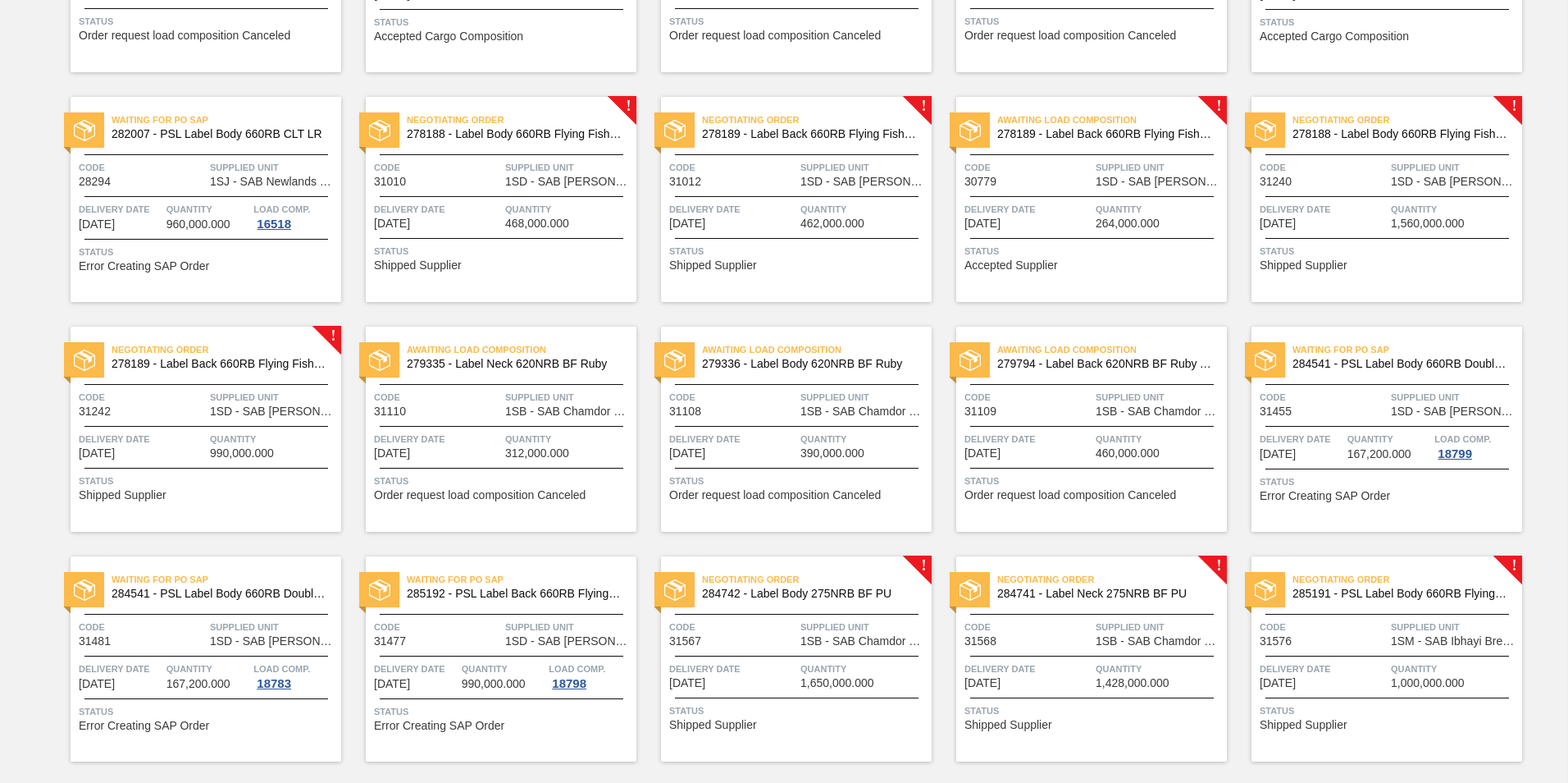
scroll to position [984, 0]
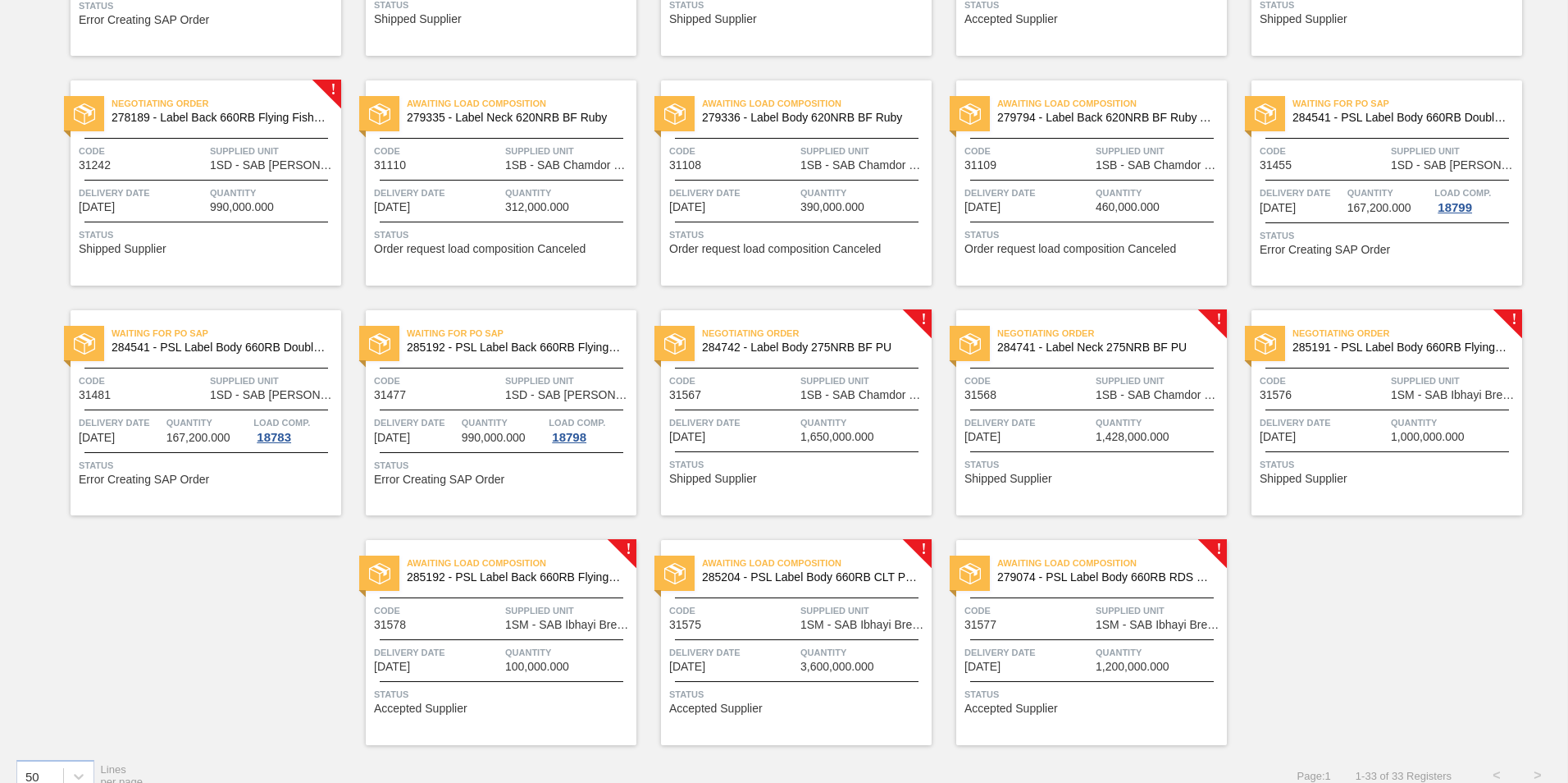
click at [1395, 345] on span "285191 - PSL Label Body 660RB FlyingFish Lemon PU" at bounding box center [1400, 347] width 217 height 12
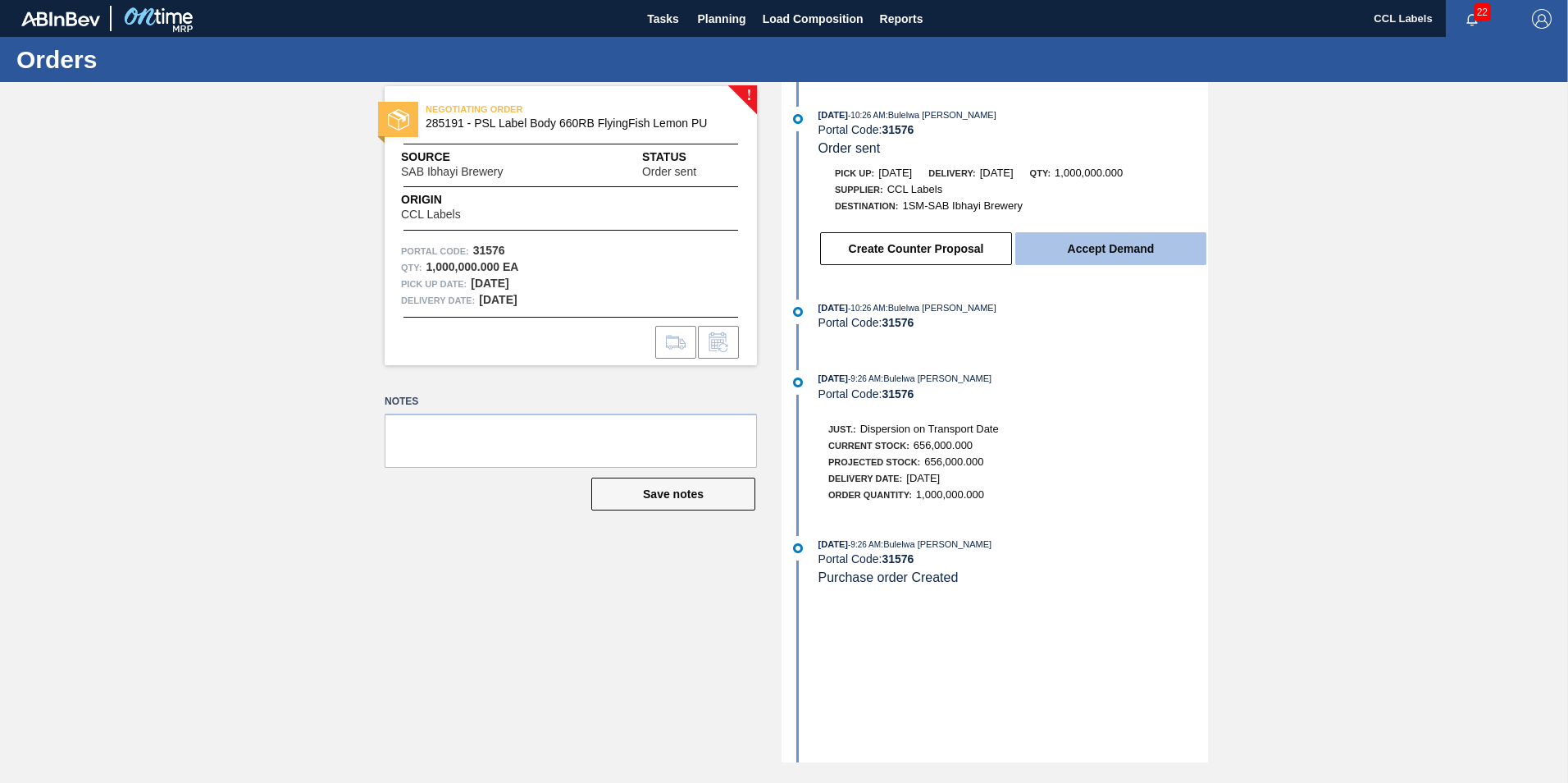
click at [1108, 243] on button "Accept Demand" at bounding box center [1110, 248] width 191 height 33
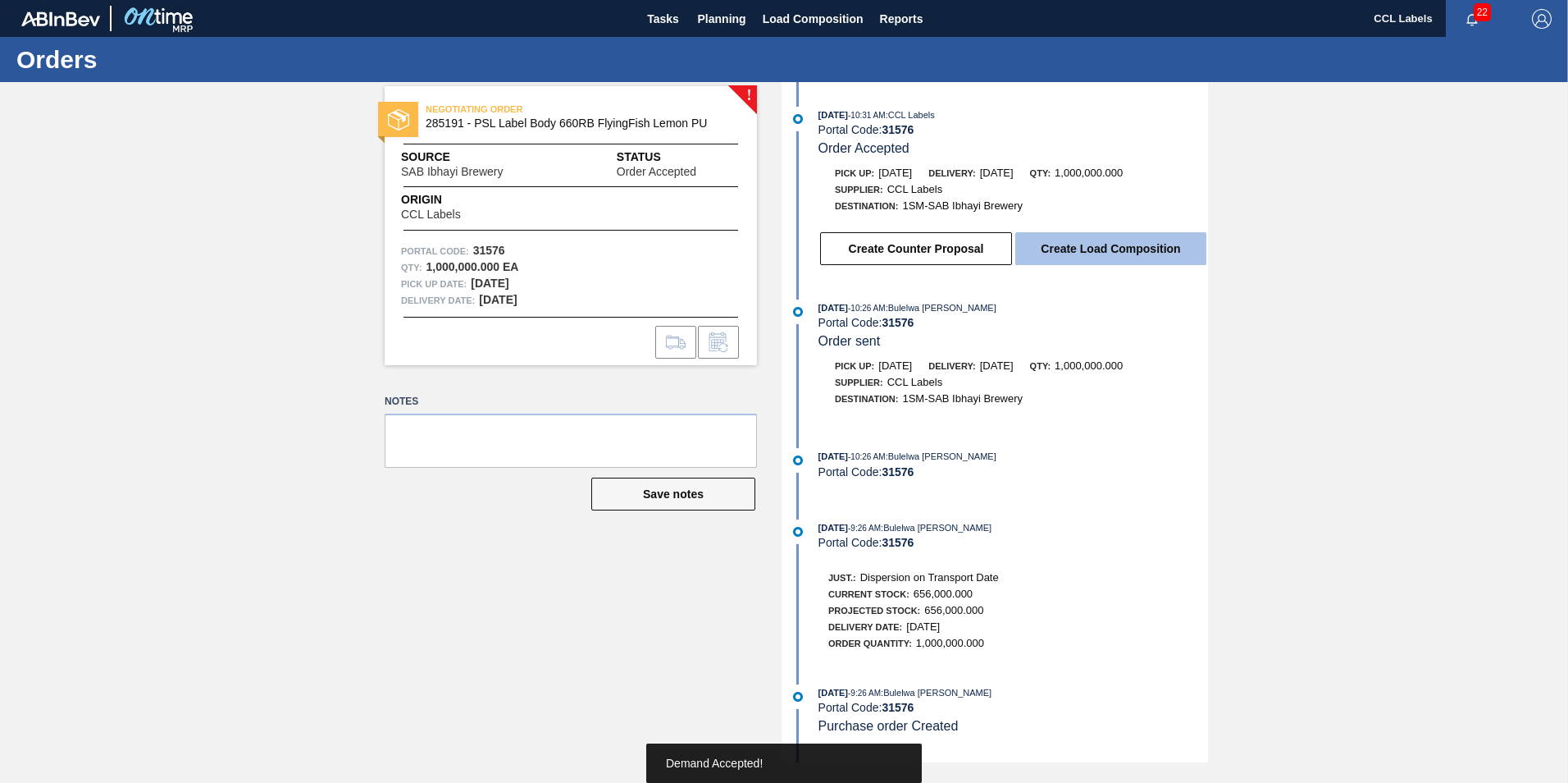
click at [1132, 259] on button "Create Load Composition" at bounding box center [1110, 248] width 191 height 33
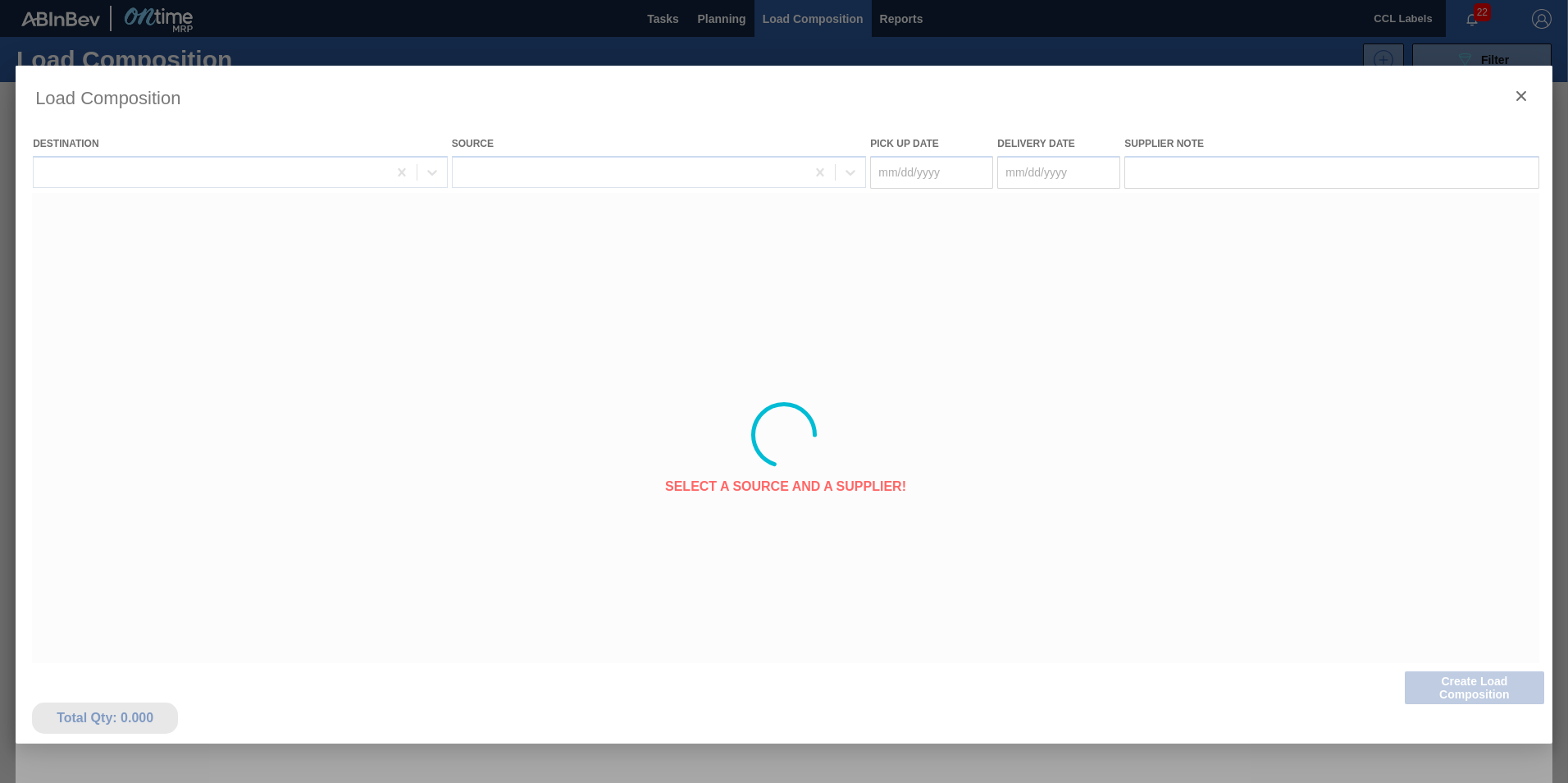
type Date "[DATE]"
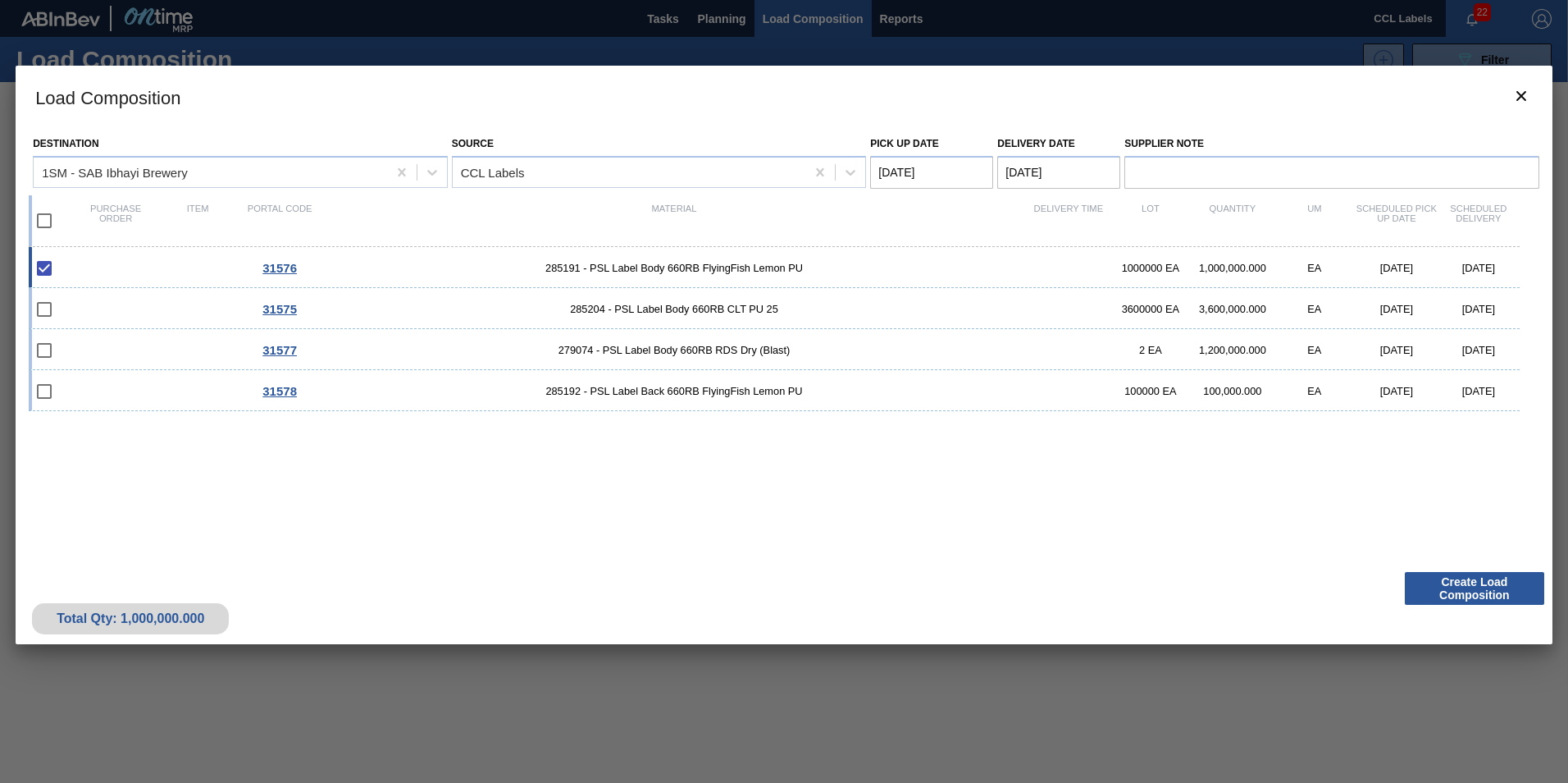
click at [47, 219] on input "checkbox" at bounding box center [43, 220] width 34 height 34
checkbox input "true"
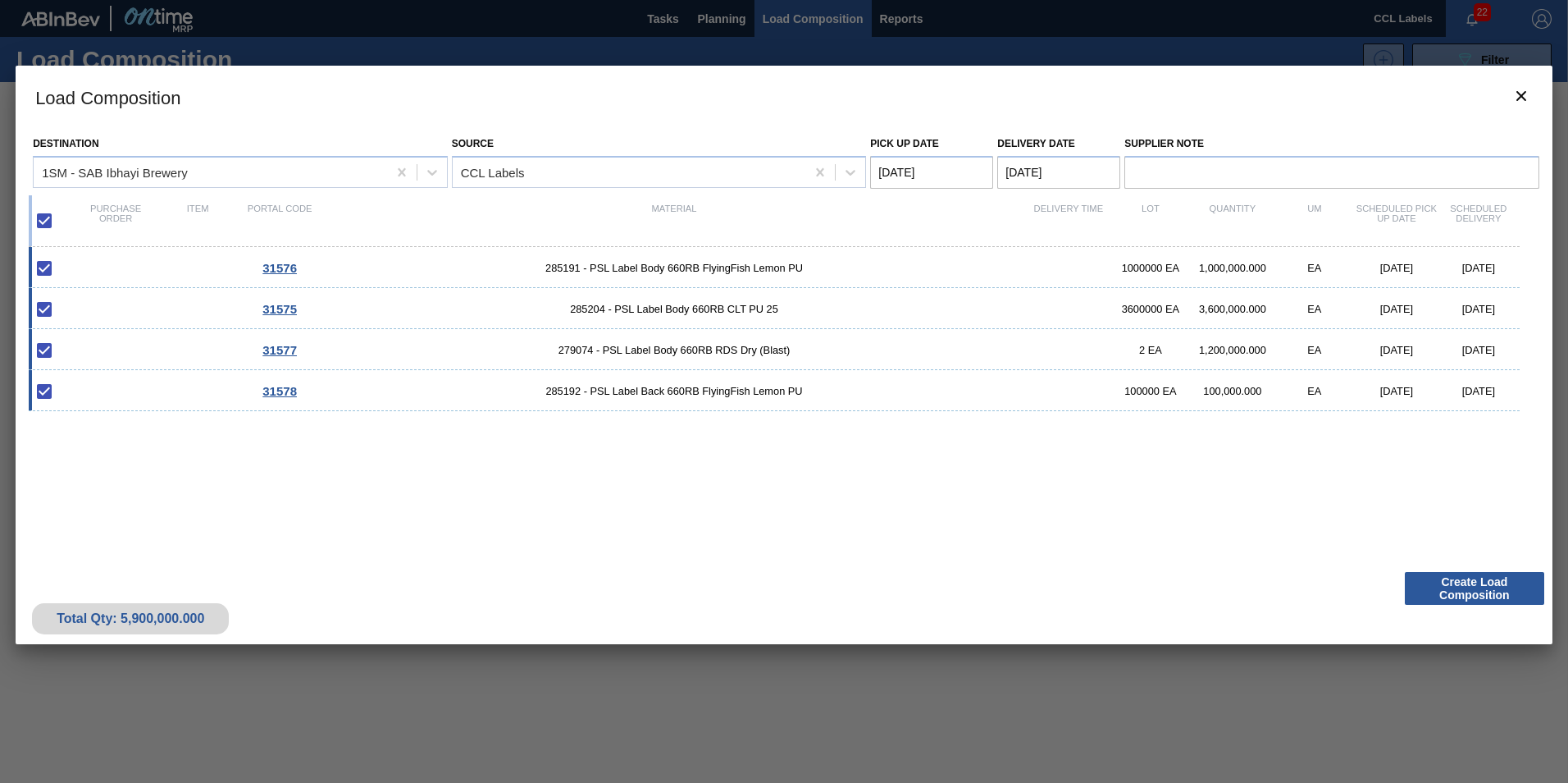
click at [1023, 163] on Date "[DATE]" at bounding box center [1058, 173] width 123 height 33
click at [1047, 319] on div "15" at bounding box center [1044, 317] width 22 height 22
type Date "[DATE]"
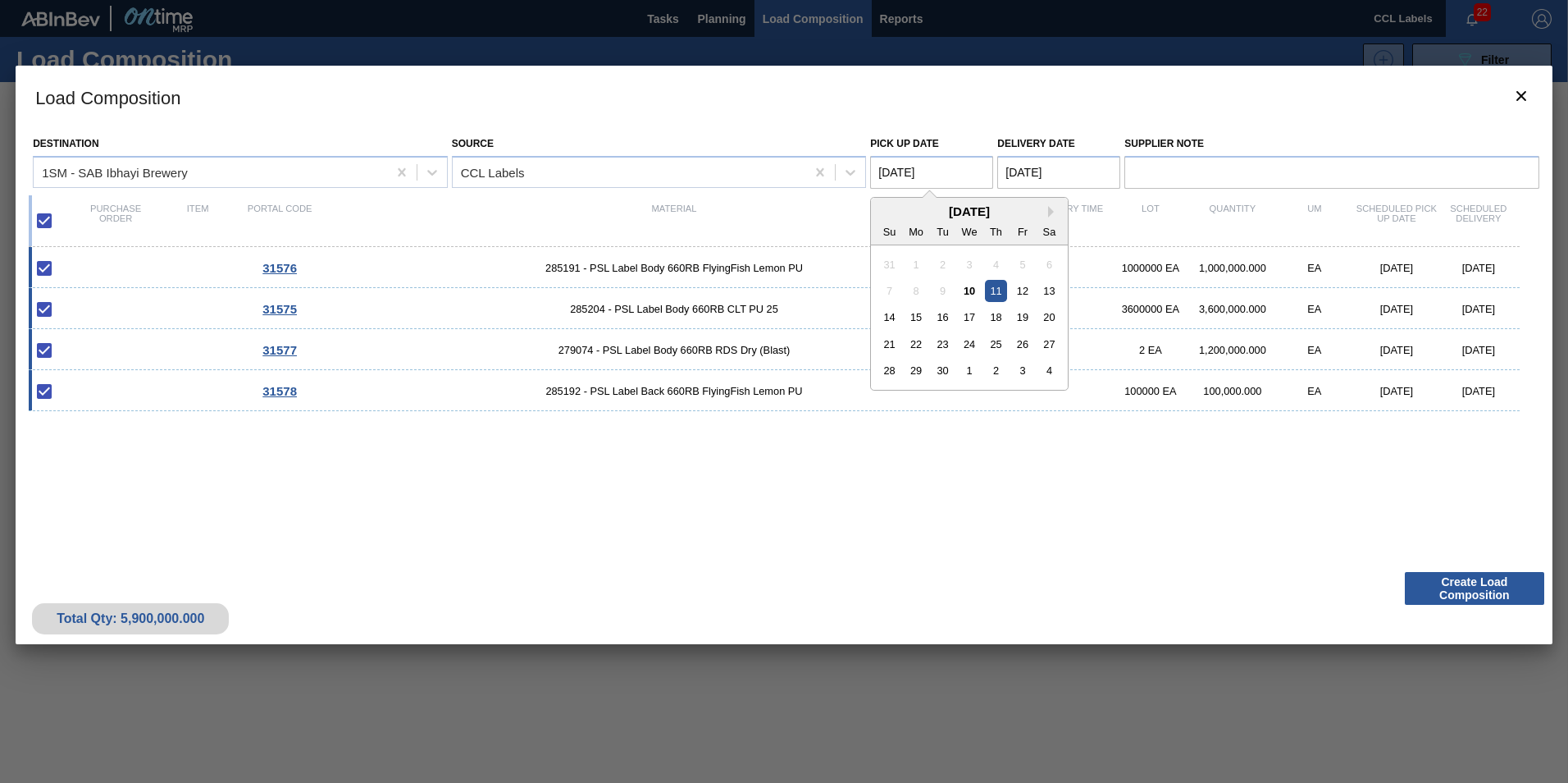
click at [908, 168] on Date "[DATE]" at bounding box center [931, 173] width 123 height 33
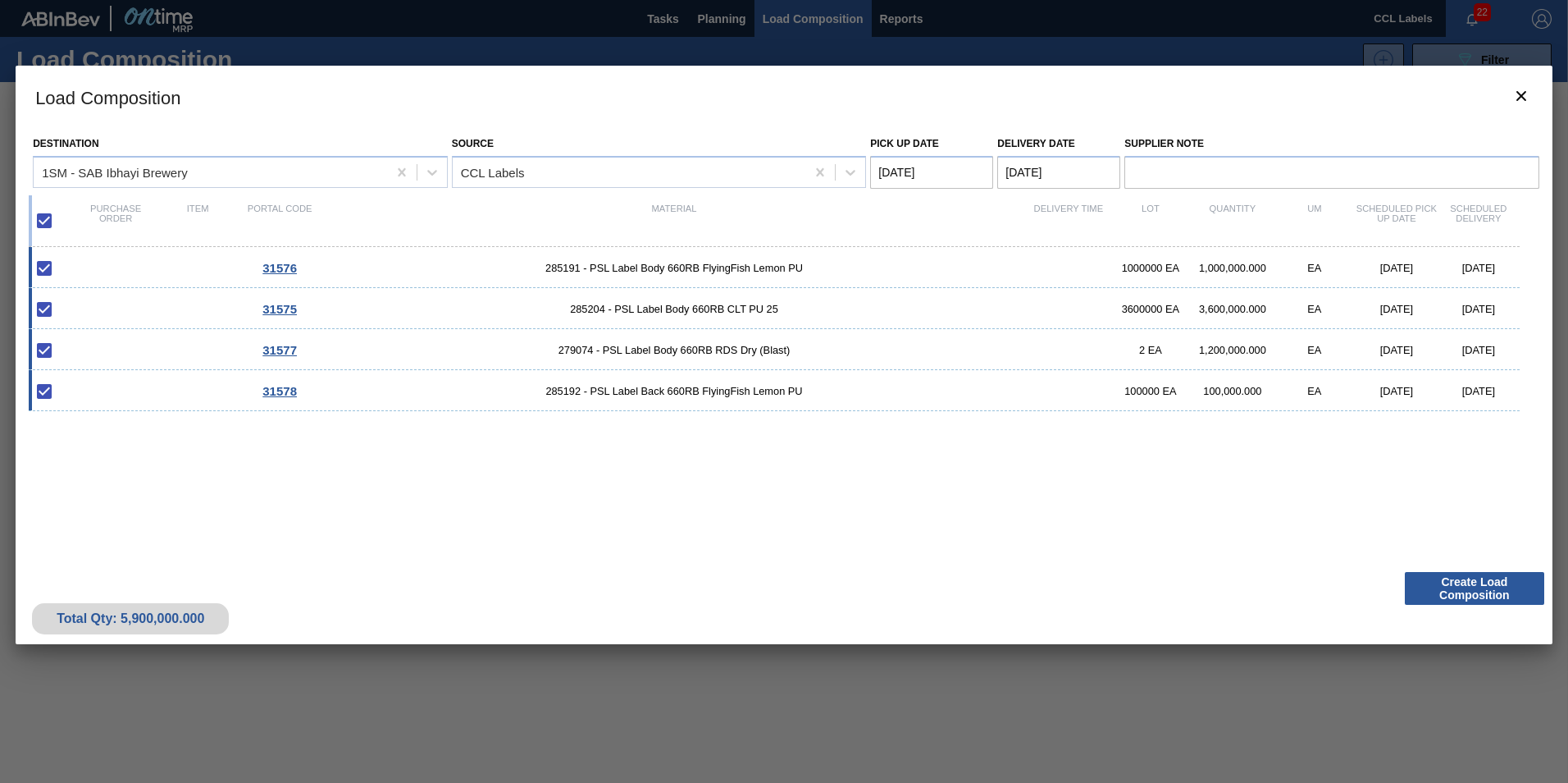
click at [1271, 527] on div "31576 285191 - PSL Label Body 660RB FlyingFish Lemon PU 1000000 EA 1,000,000.00…" at bounding box center [781, 395] width 1504 height 298
click at [1482, 584] on button "Create Load Composition" at bounding box center [1474, 588] width 139 height 33
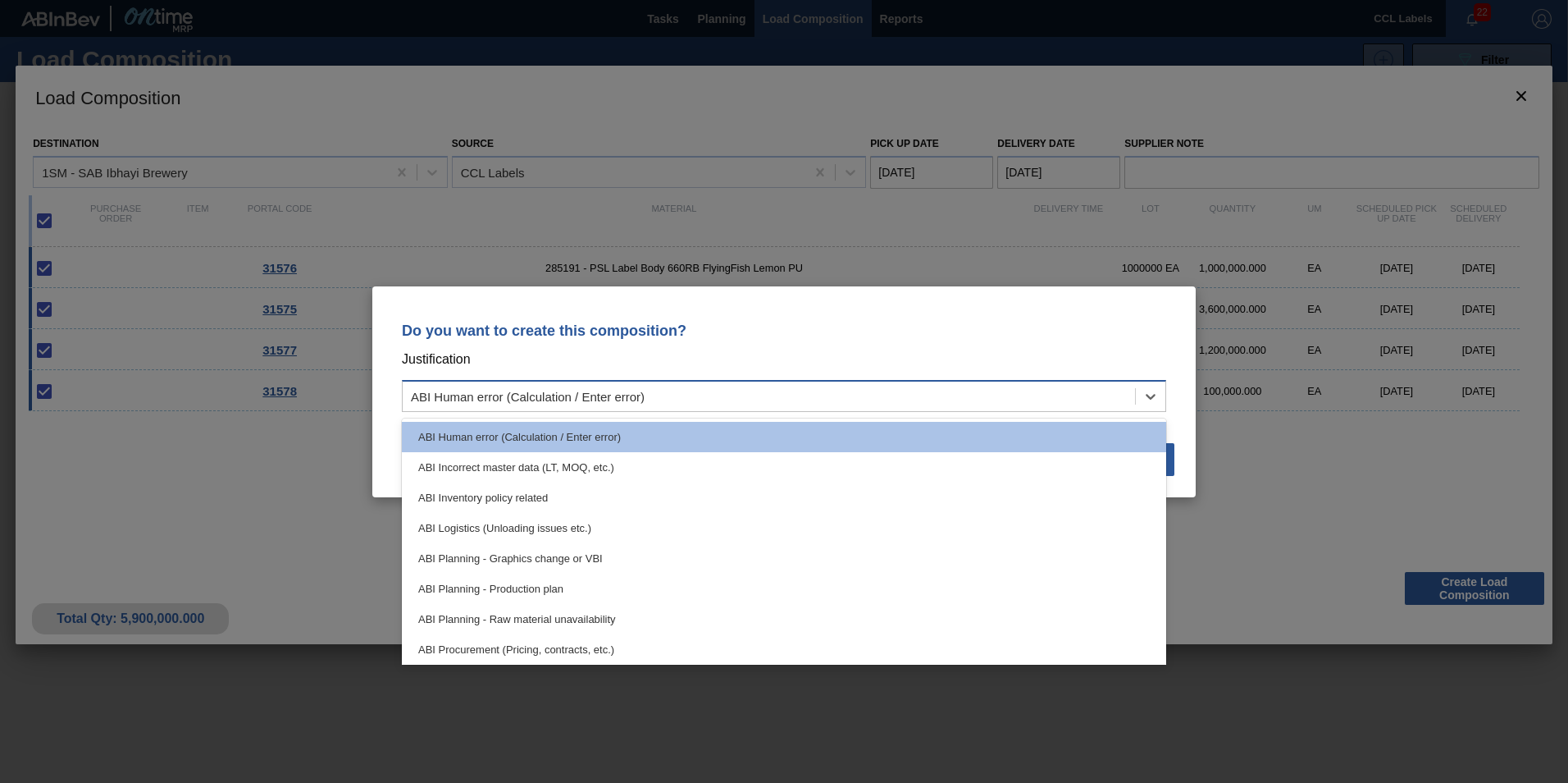
click at [570, 396] on div "ABI Human error (Calculation / Enter error)" at bounding box center [527, 395] width 233 height 14
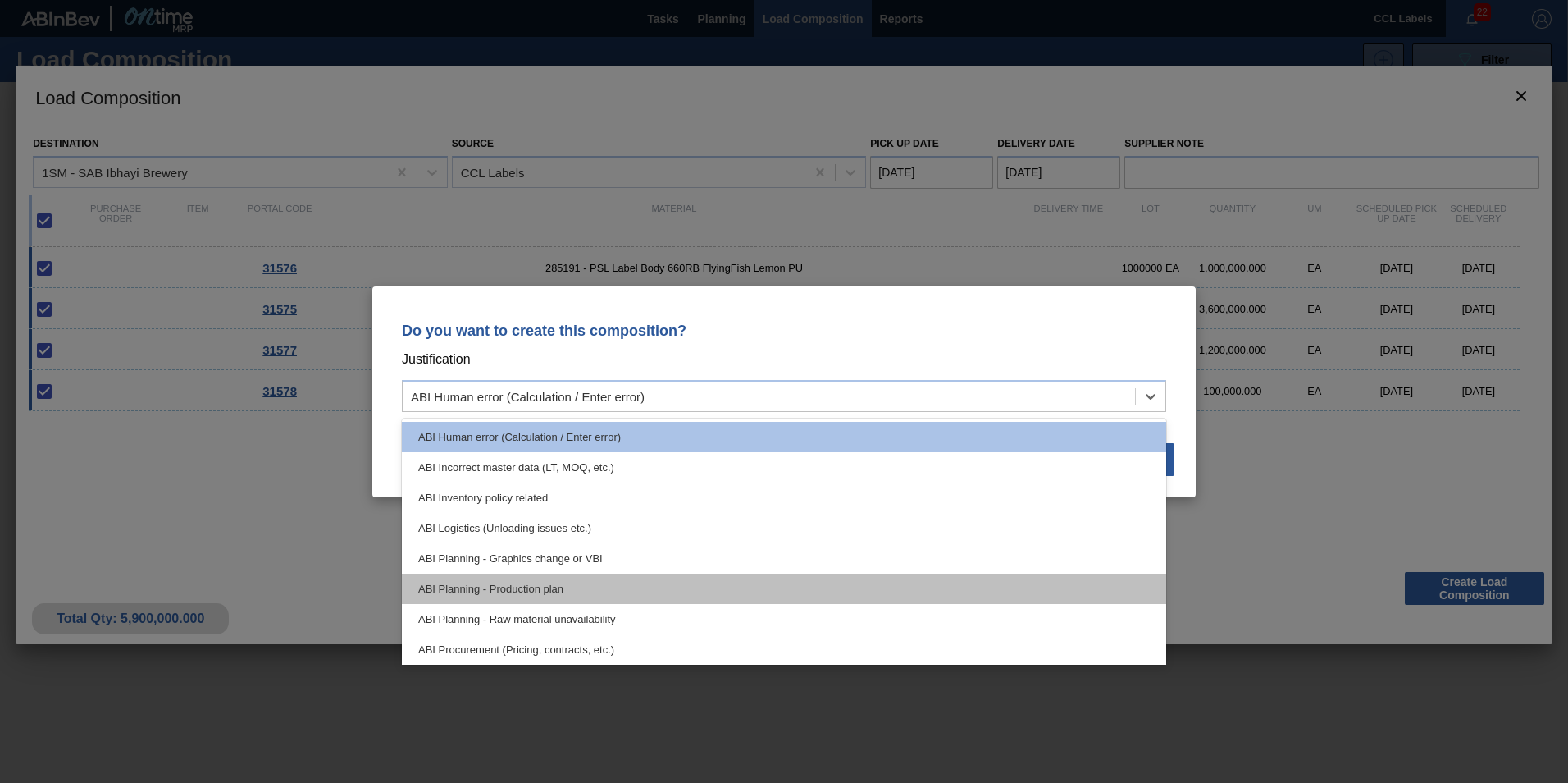
click at [544, 587] on div "ABI Planning - Production plan" at bounding box center [784, 588] width 764 height 30
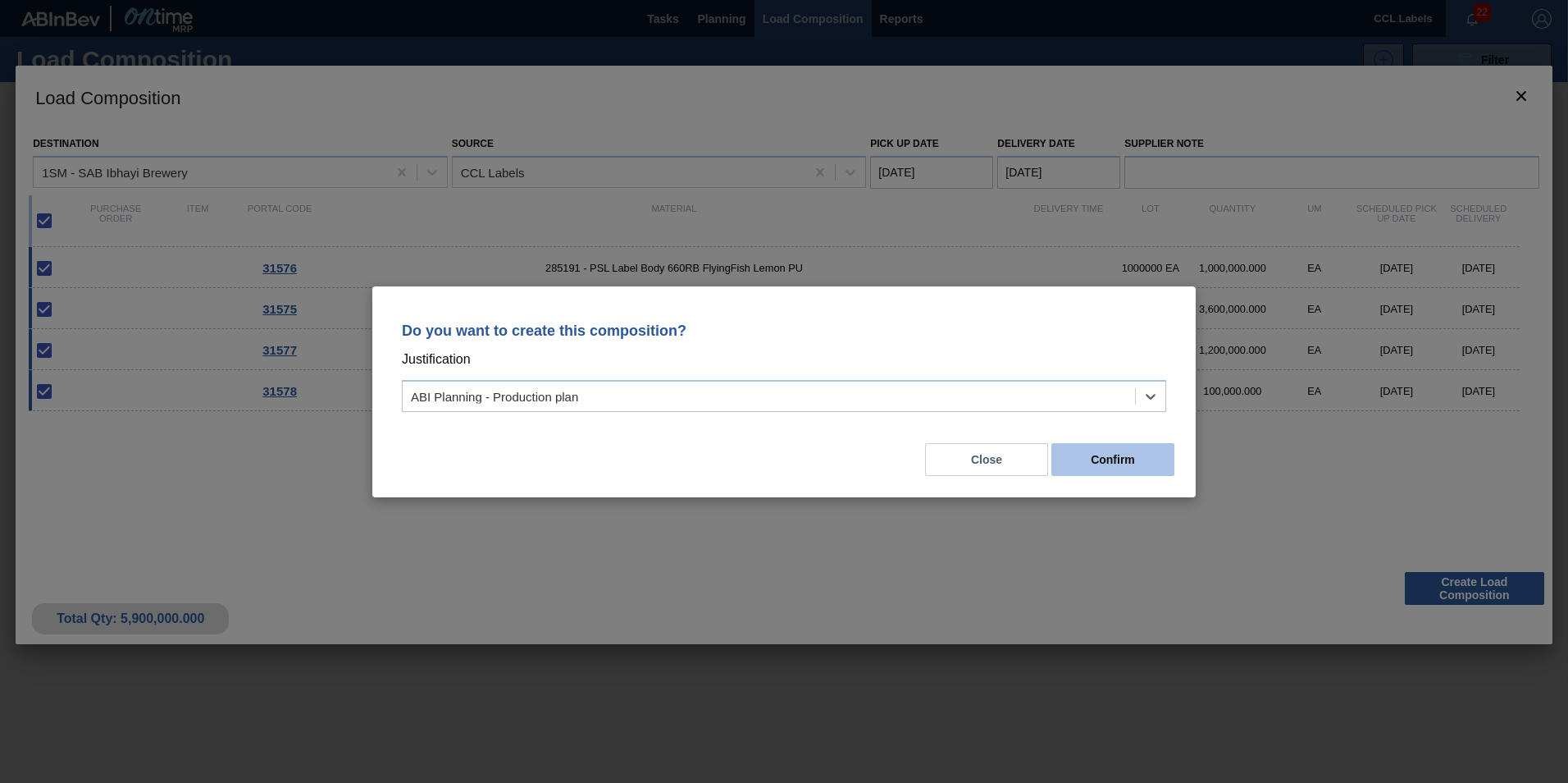
click at [1109, 464] on button "Confirm" at bounding box center [1112, 460] width 123 height 33
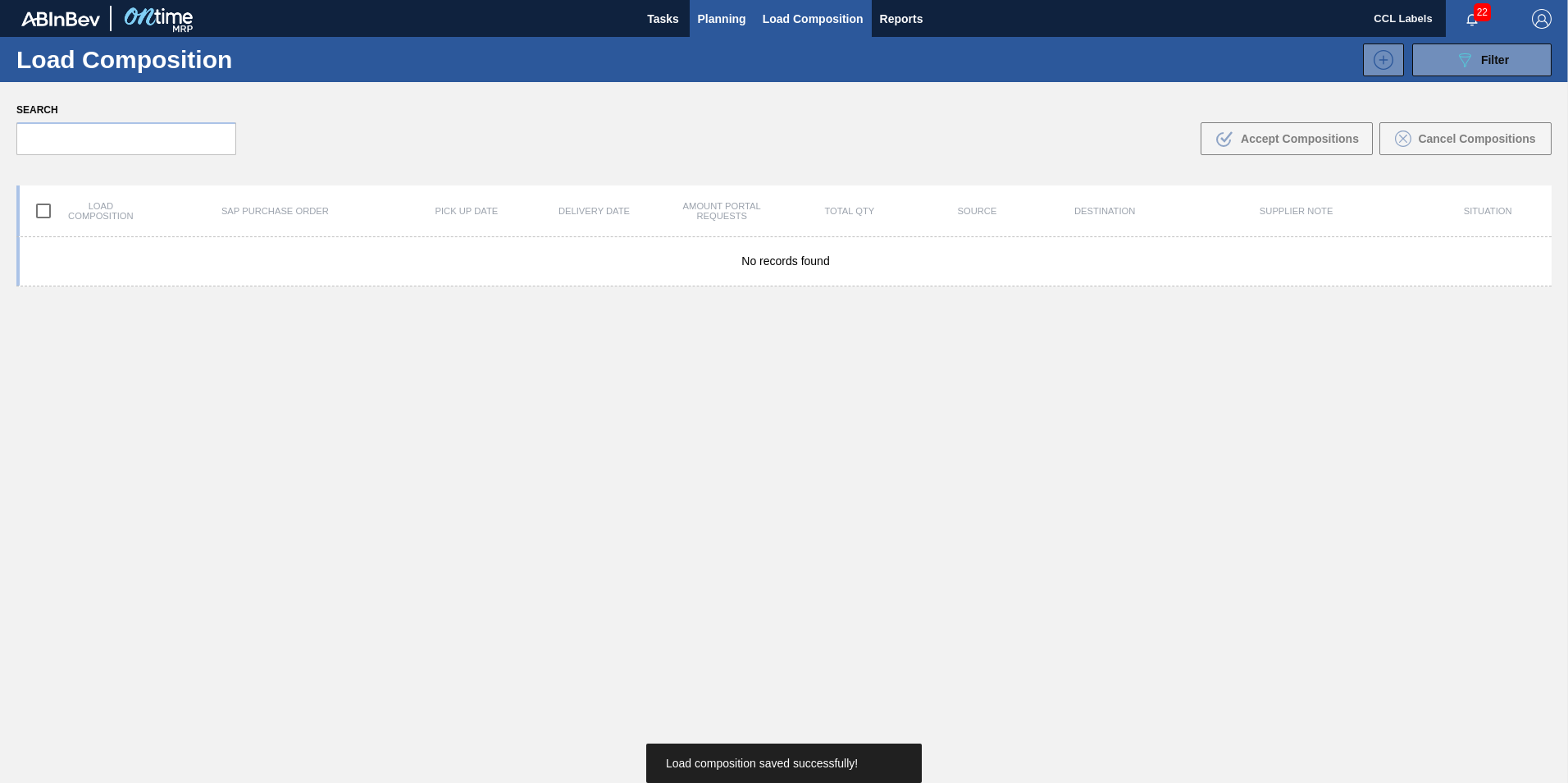
click at [712, 12] on span "Planning" at bounding box center [722, 18] width 48 height 19
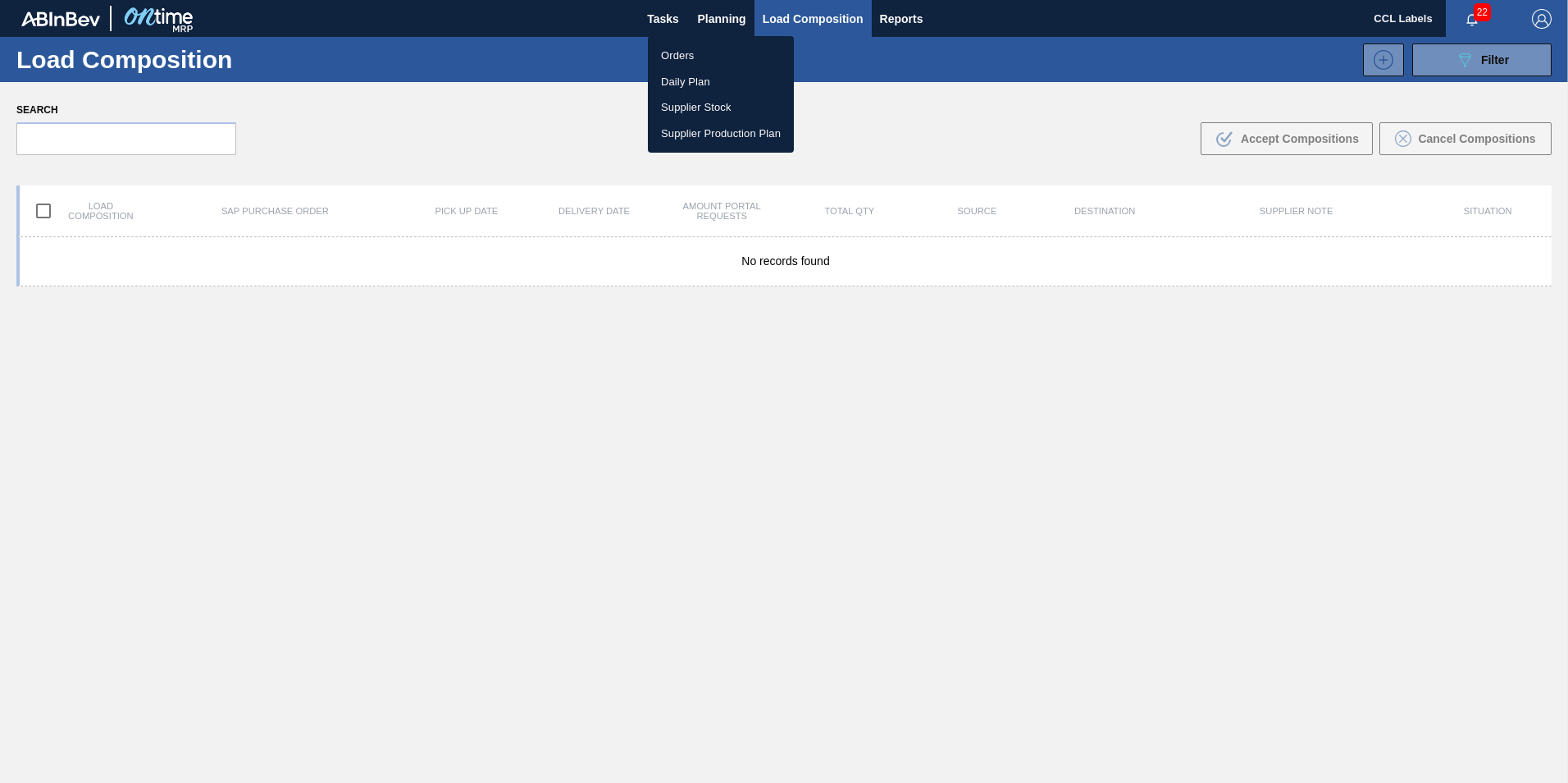
drag, startPoint x: 693, startPoint y: 52, endPoint x: 1065, endPoint y: 420, distance: 523.3
click at [693, 52] on li "Orders" at bounding box center [721, 55] width 146 height 26
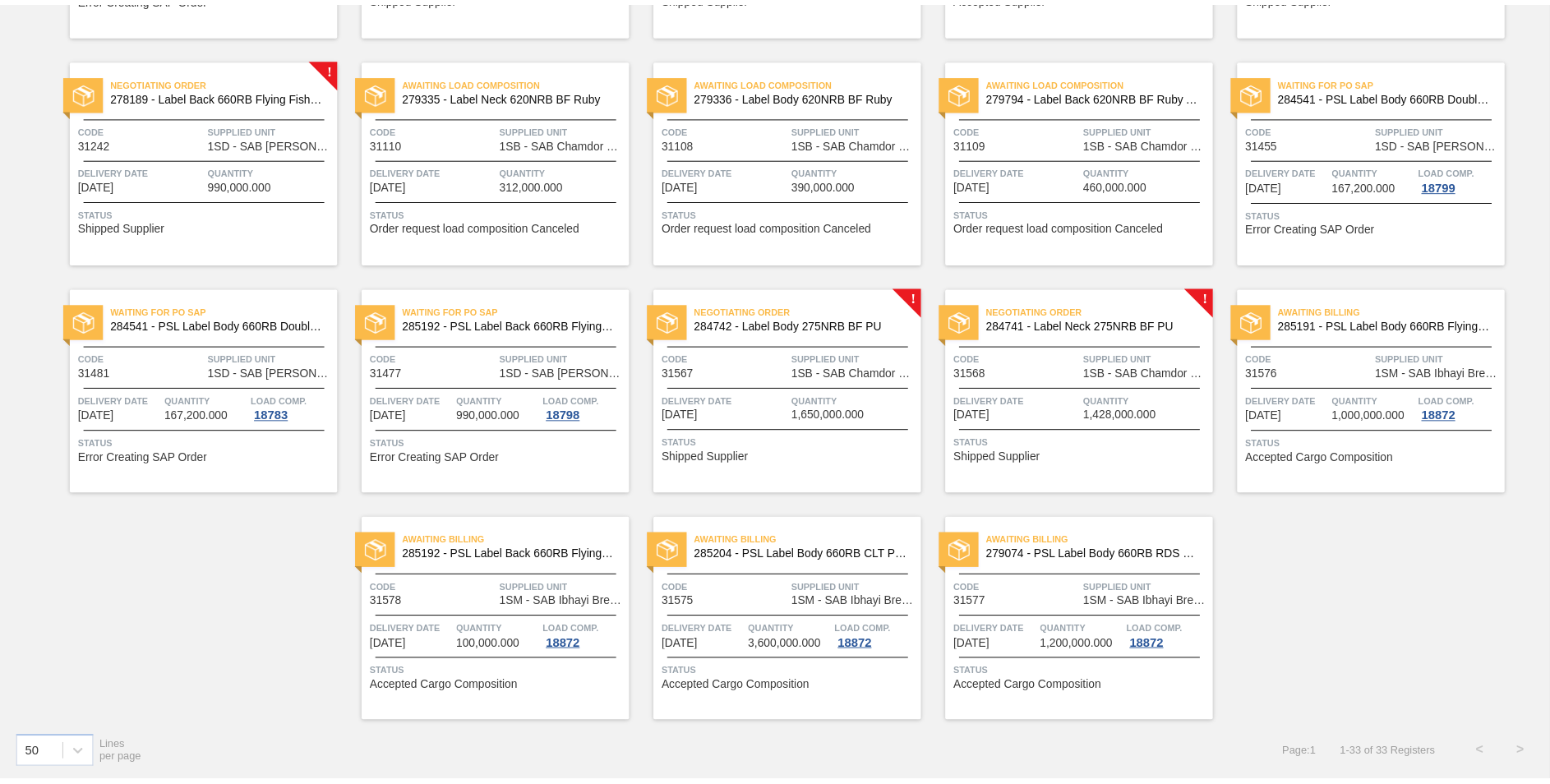
scroll to position [1009, 0]
